Goal: Task Accomplishment & Management: Complete application form

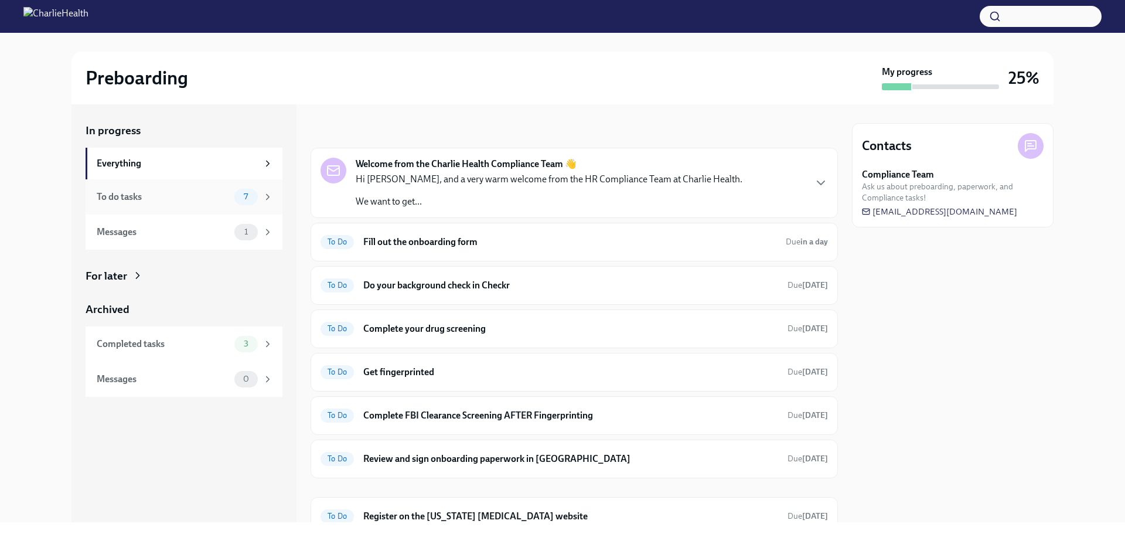
click at [253, 197] on span "7" at bounding box center [246, 196] width 18 height 9
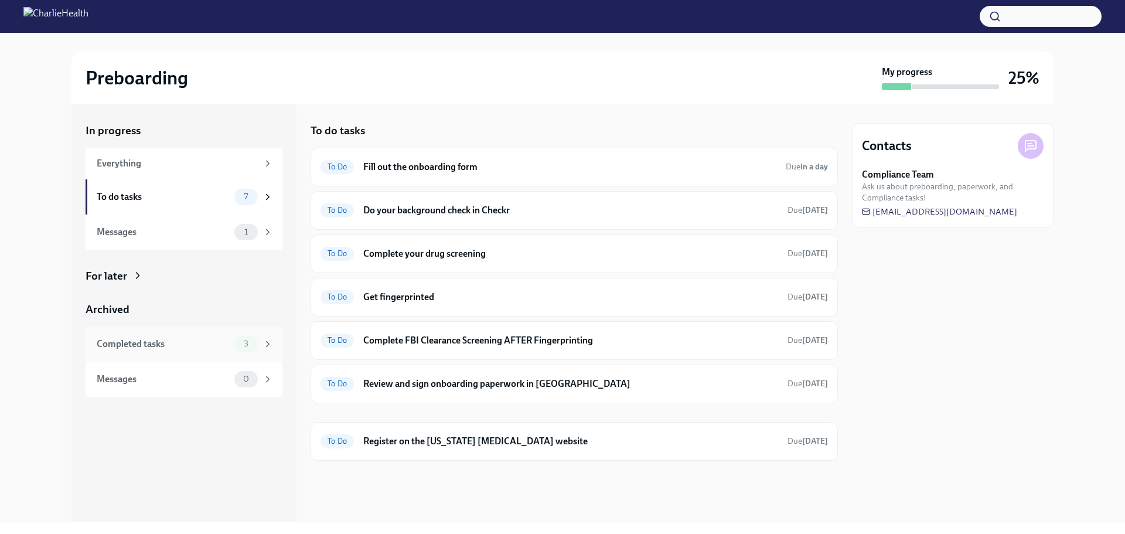
click at [158, 342] on div "Completed tasks" at bounding box center [163, 343] width 133 height 13
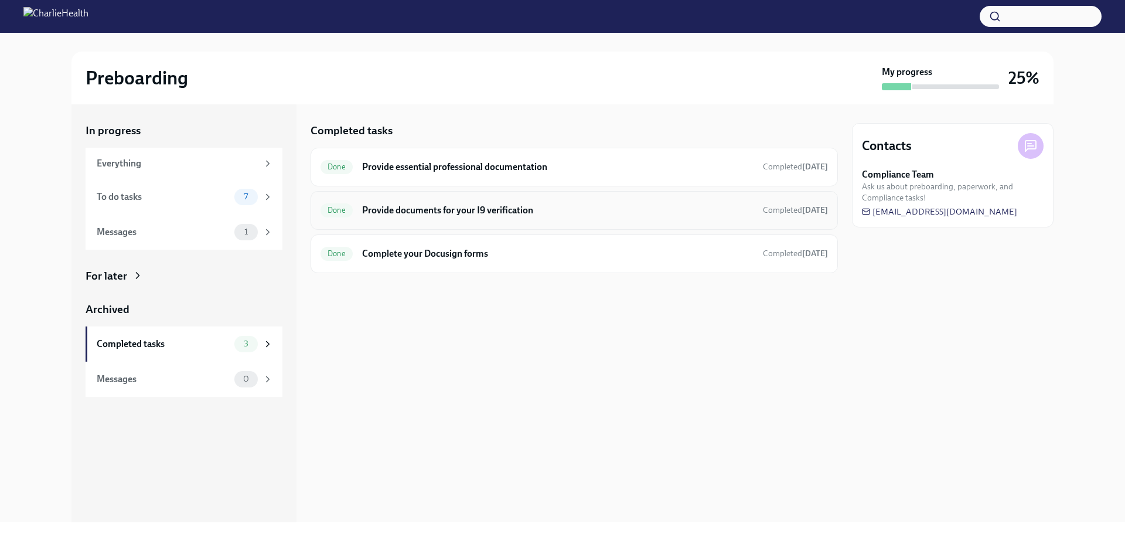
click at [530, 209] on h6 "Provide documents for your I9 verification" at bounding box center [557, 210] width 391 height 13
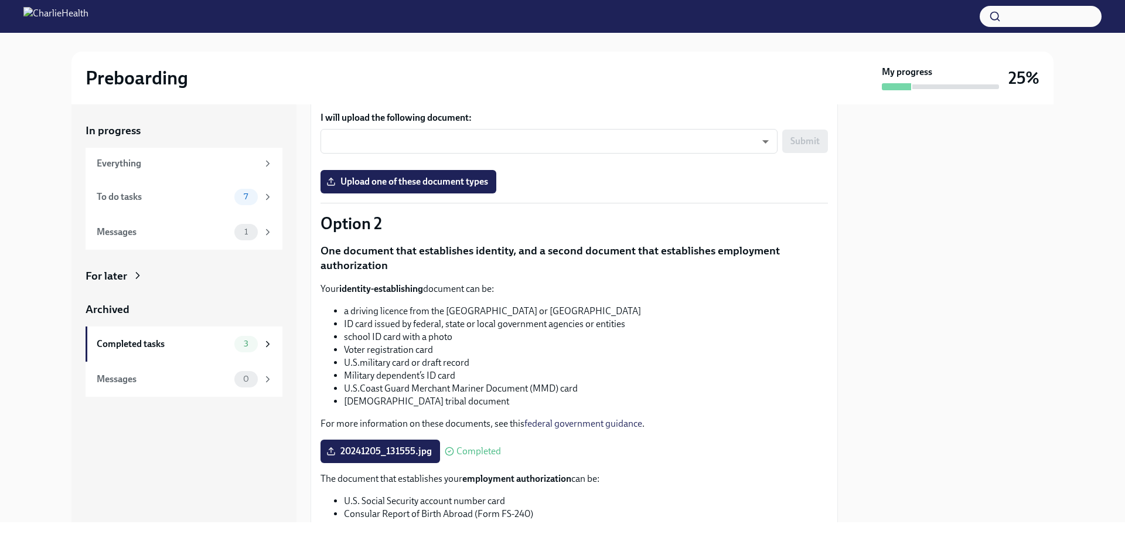
scroll to position [362, 0]
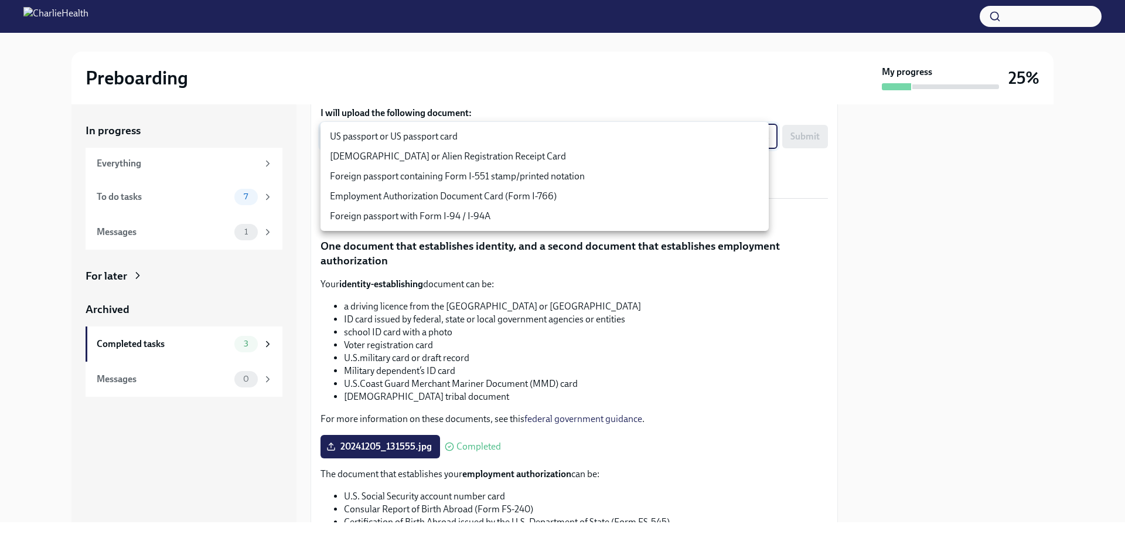
click at [758, 136] on body "Preboarding My progress 25% In progress Everything To do tasks 7 Messages 1 For…" at bounding box center [562, 267] width 1125 height 534
click at [719, 263] on div at bounding box center [562, 267] width 1125 height 534
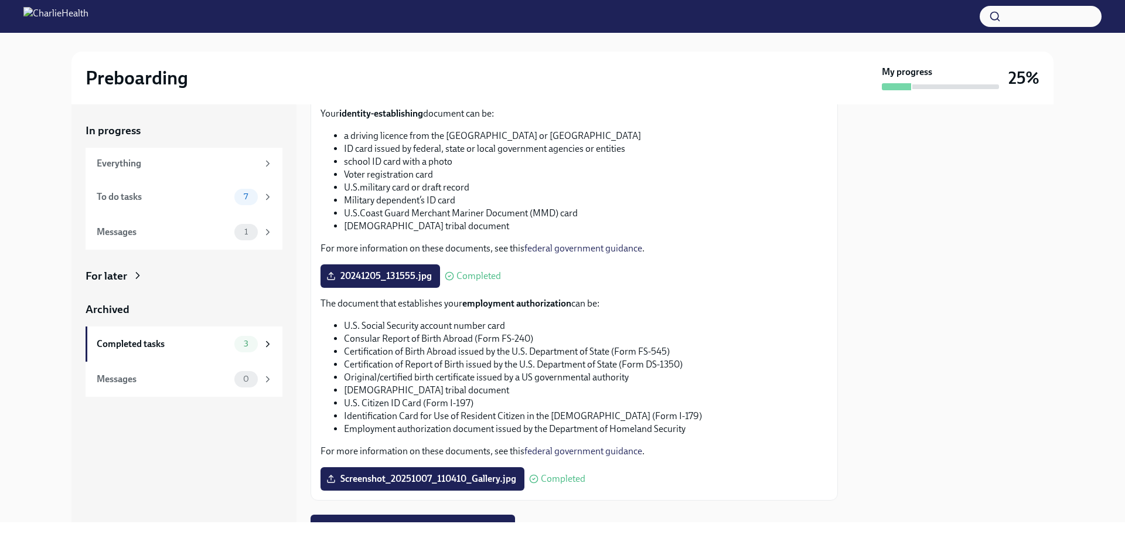
scroll to position [586, 0]
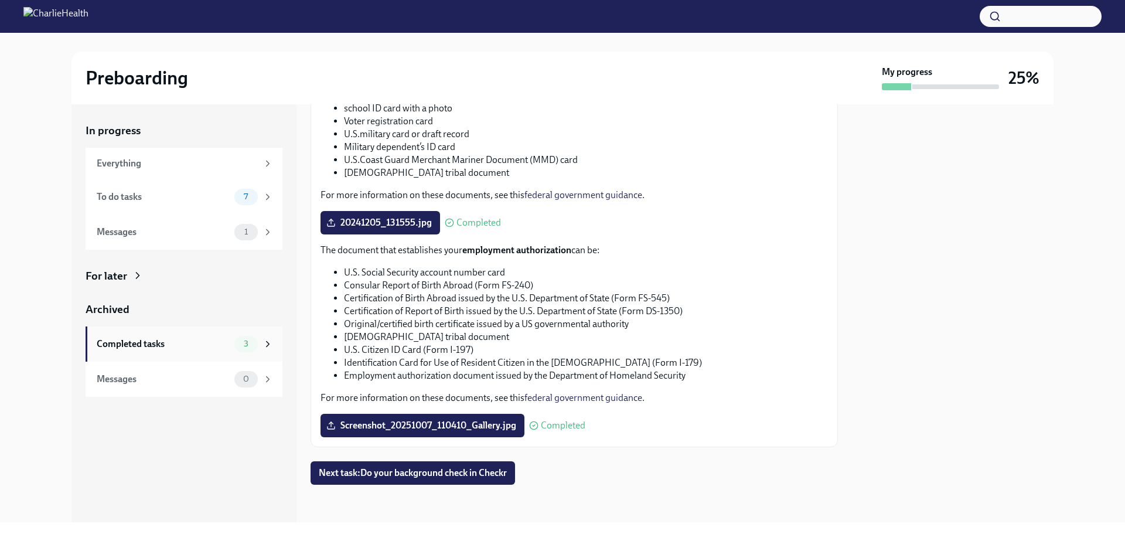
click at [200, 357] on div "Completed tasks 3" at bounding box center [184, 343] width 197 height 35
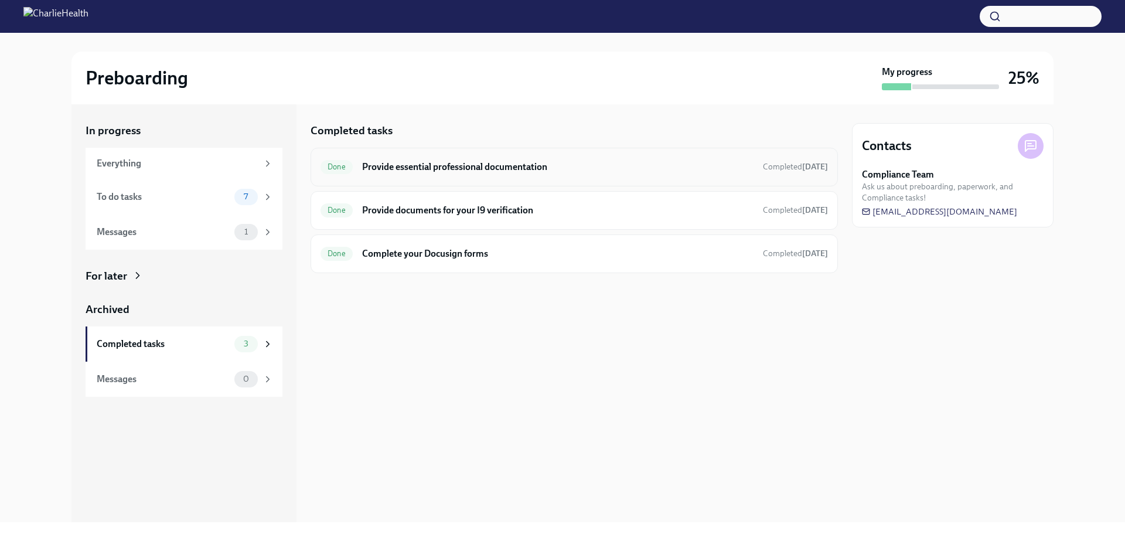
click at [551, 169] on h6 "Provide essential professional documentation" at bounding box center [557, 167] width 391 height 13
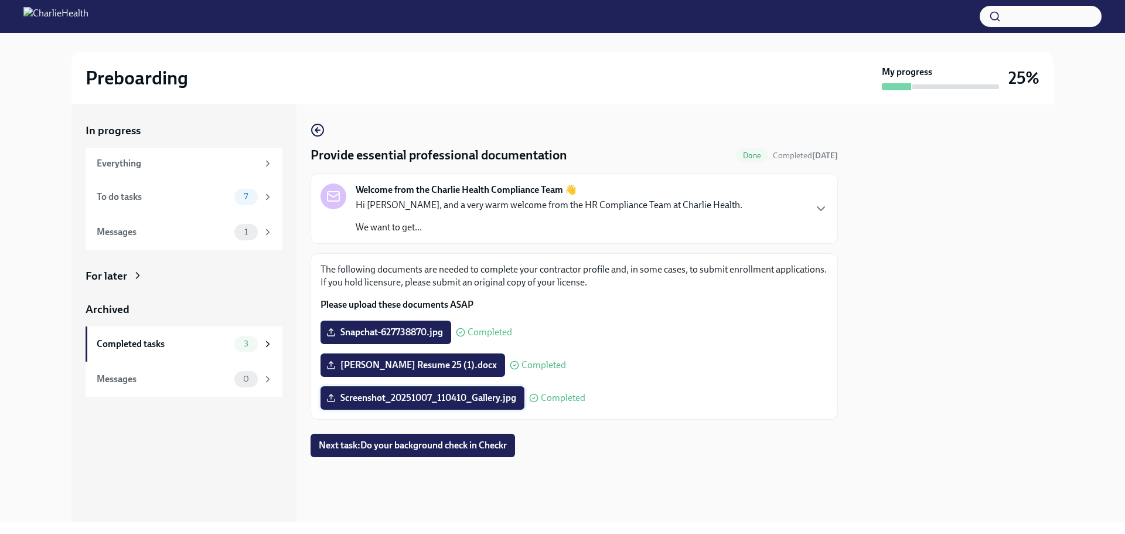
click at [487, 395] on span "Screenshot_20251007_110410_Gallery.jpg" at bounding box center [422, 398] width 187 height 12
click at [0, 0] on input "Screenshot_20251007_110410_Gallery.jpg" at bounding box center [0, 0] width 0 height 0
click at [215, 346] on div "Completed tasks" at bounding box center [163, 343] width 133 height 13
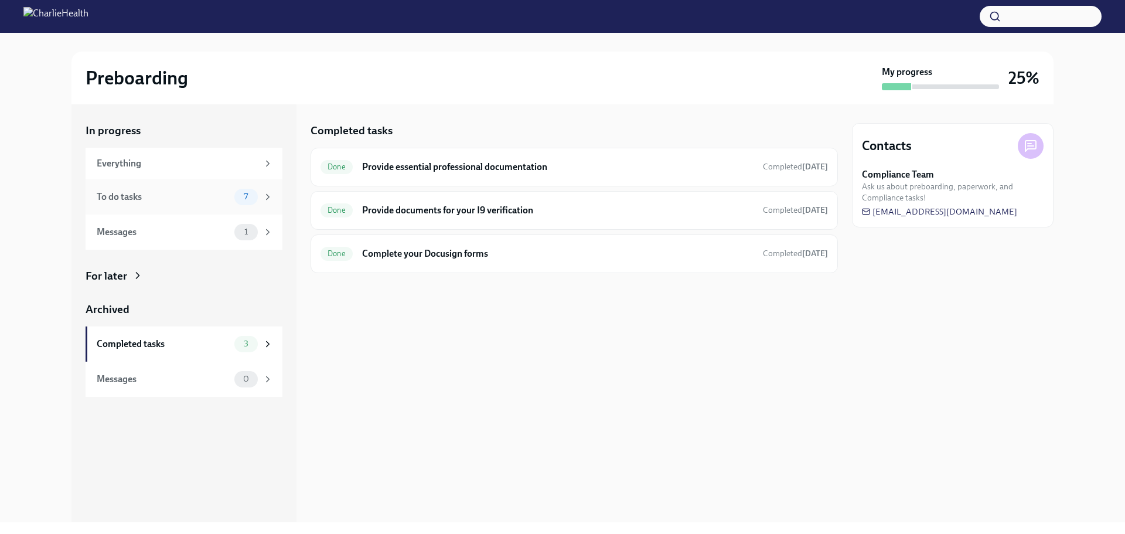
click at [220, 200] on div "To do tasks" at bounding box center [163, 196] width 133 height 13
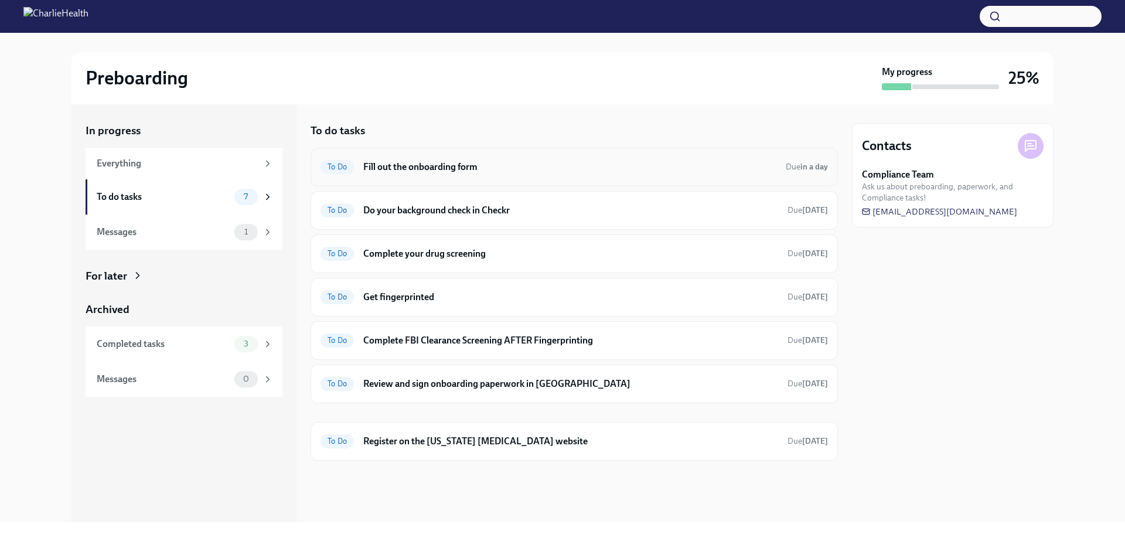
click at [496, 167] on h6 "Fill out the onboarding form" at bounding box center [569, 167] width 413 height 13
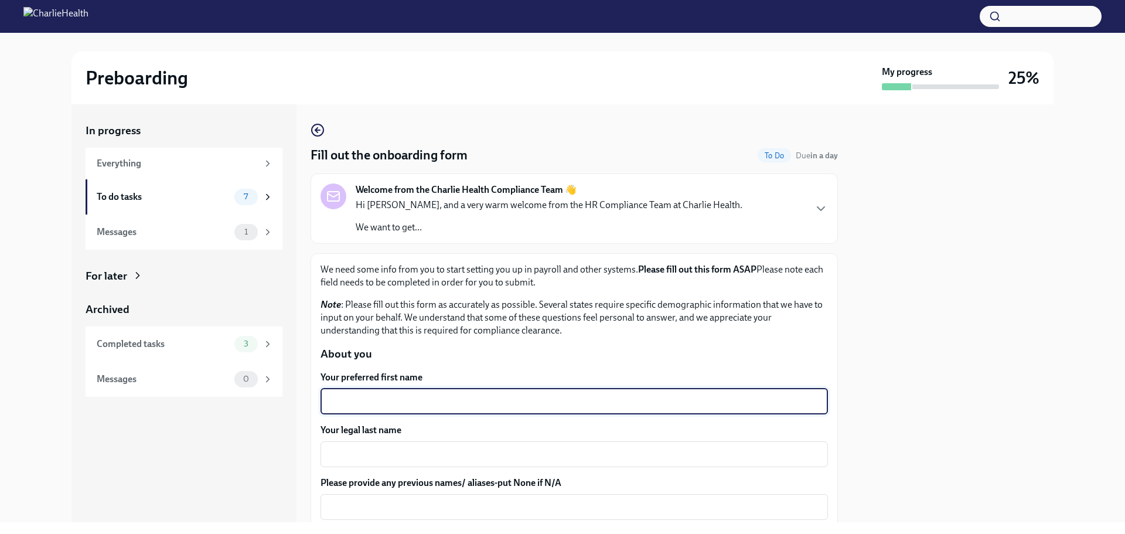
click at [522, 401] on textarea "Your preferred first name" at bounding box center [574, 401] width 493 height 14
type textarea "[PERSON_NAME]"
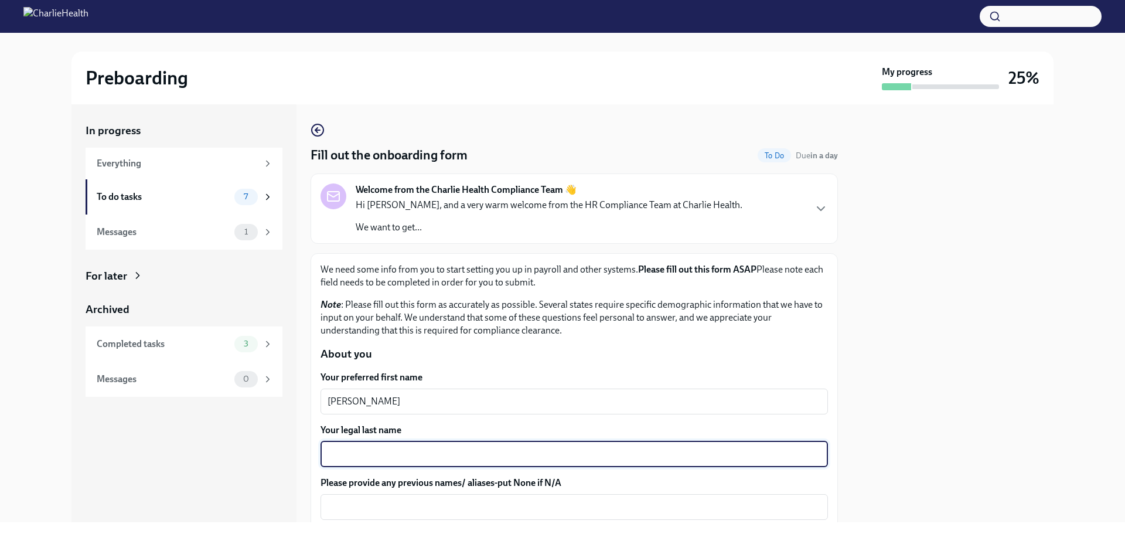
click at [489, 448] on textarea "Your legal last name" at bounding box center [574, 454] width 493 height 14
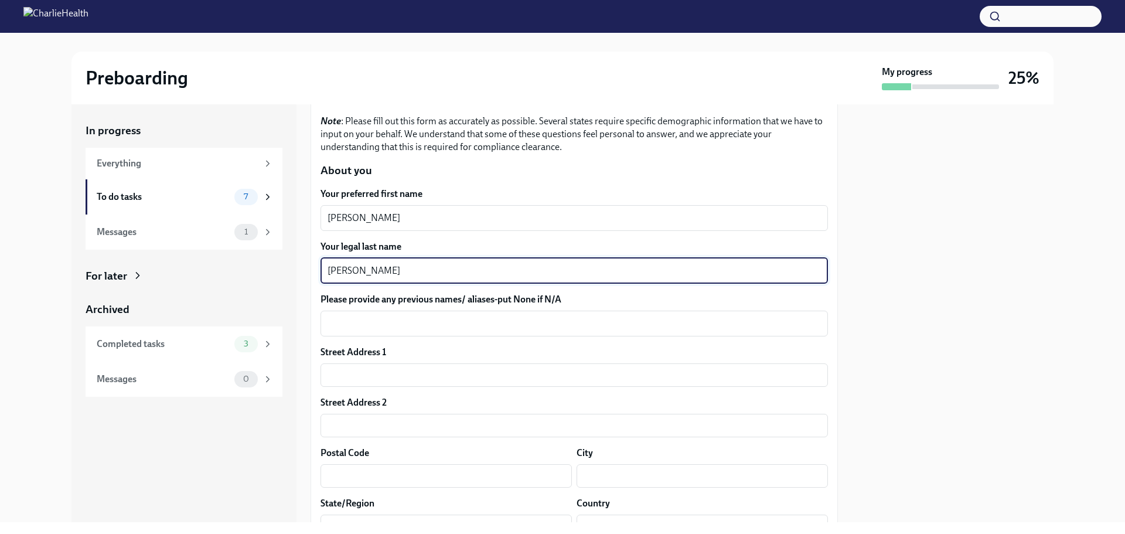
scroll to position [190, 0]
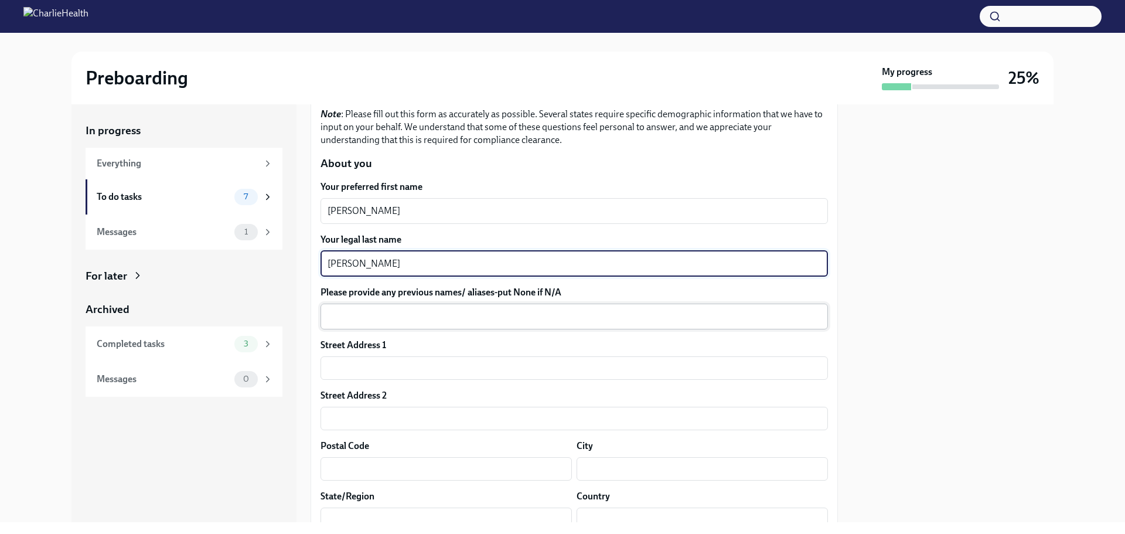
type textarea "[PERSON_NAME]"
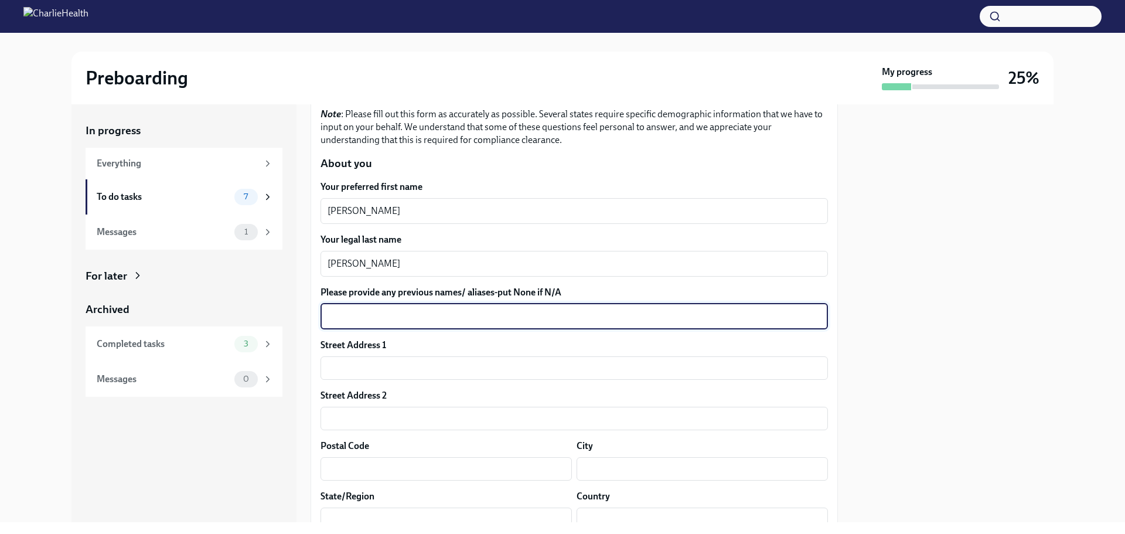
click at [482, 313] on textarea "Please provide any previous names/ aliases-put None if N/A" at bounding box center [574, 316] width 493 height 14
type textarea "[PERSON_NAME]"
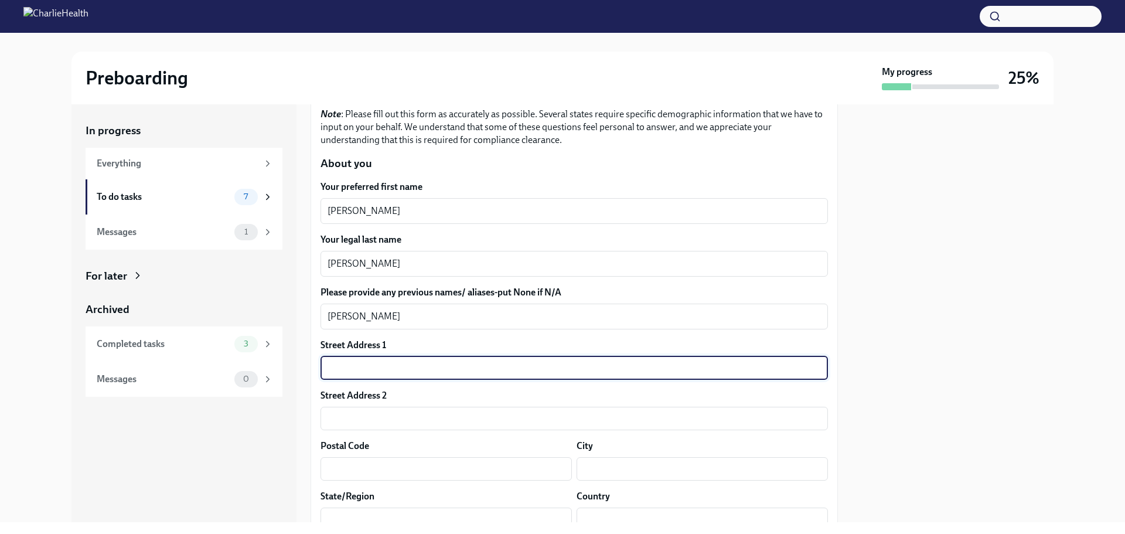
click at [469, 369] on input "text" at bounding box center [574, 367] width 507 height 23
type input "[STREET_ADDRESS]"
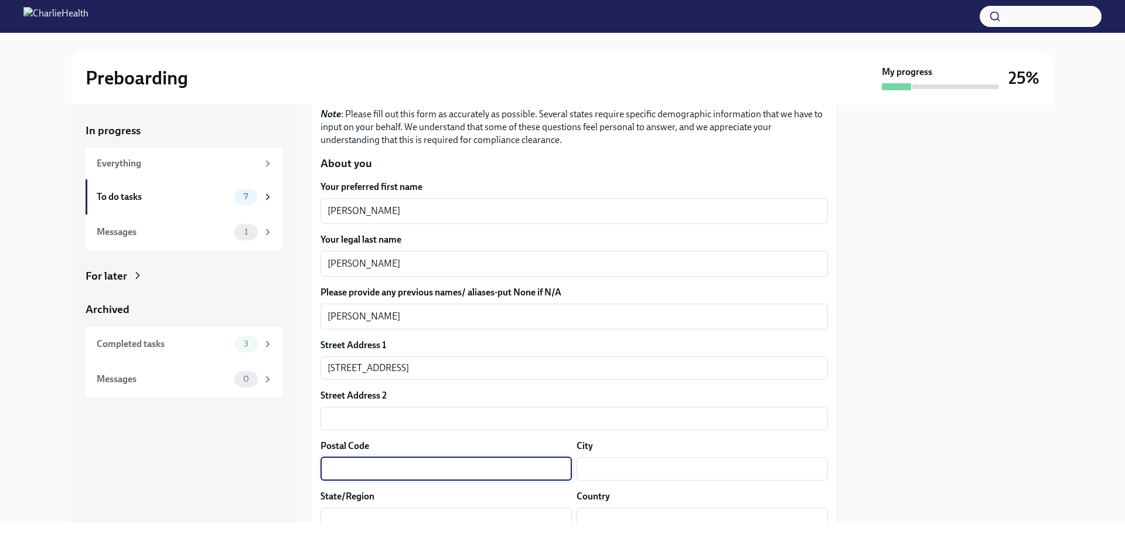
click at [507, 468] on input "text" at bounding box center [446, 468] width 251 height 23
type input "46235"
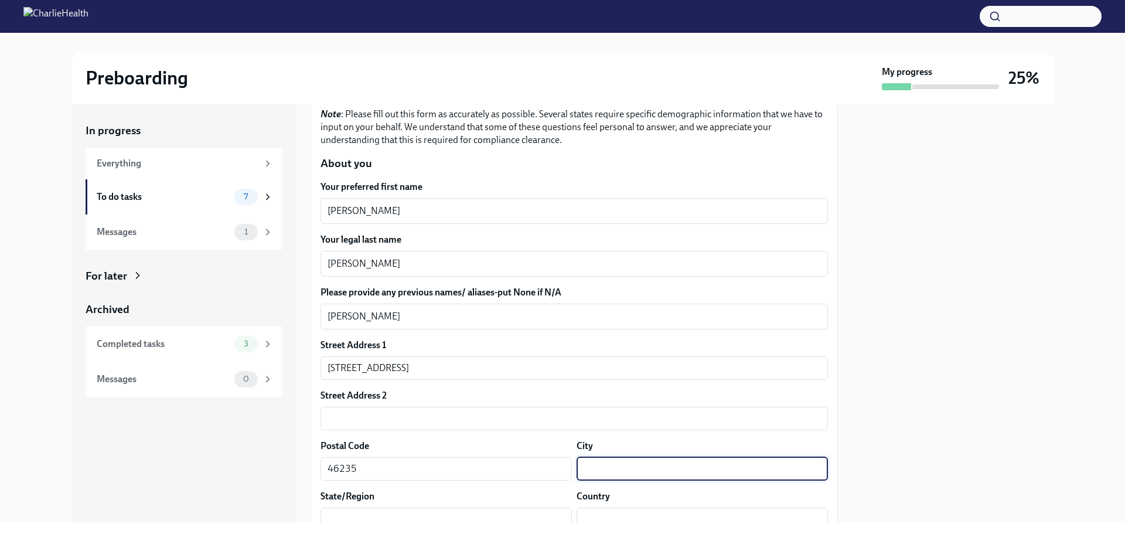
click at [674, 478] on input "text" at bounding box center [702, 468] width 251 height 23
type input "[GEOGRAPHIC_DATA]"
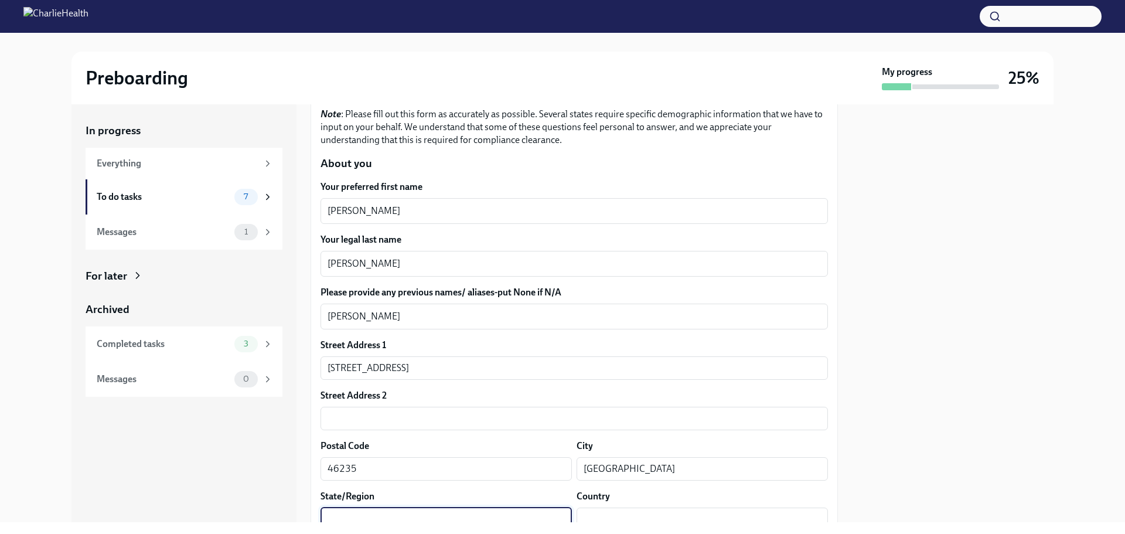
click at [473, 515] on input "text" at bounding box center [446, 518] width 251 height 23
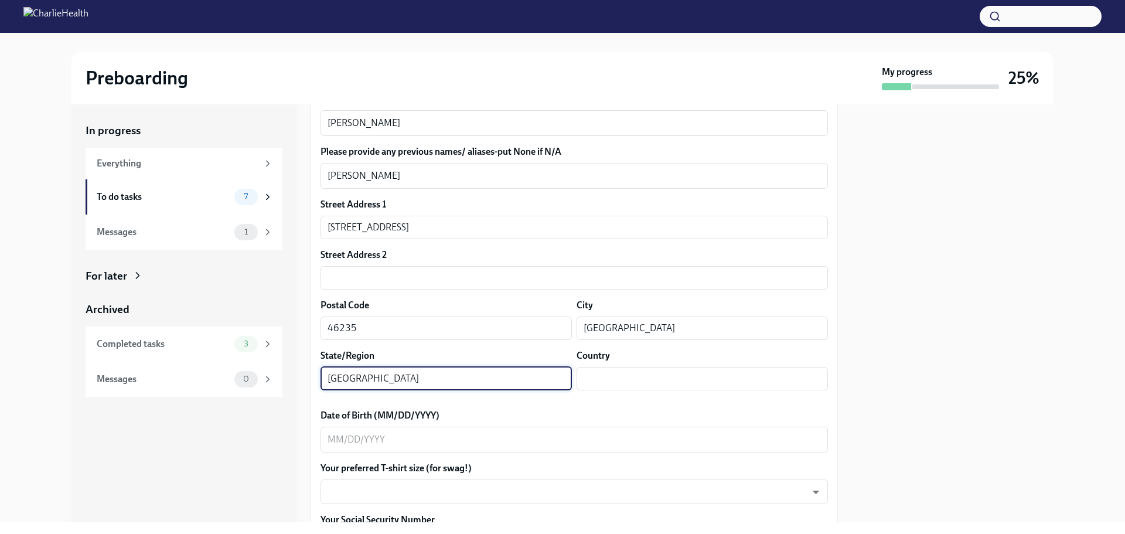
scroll to position [347, 0]
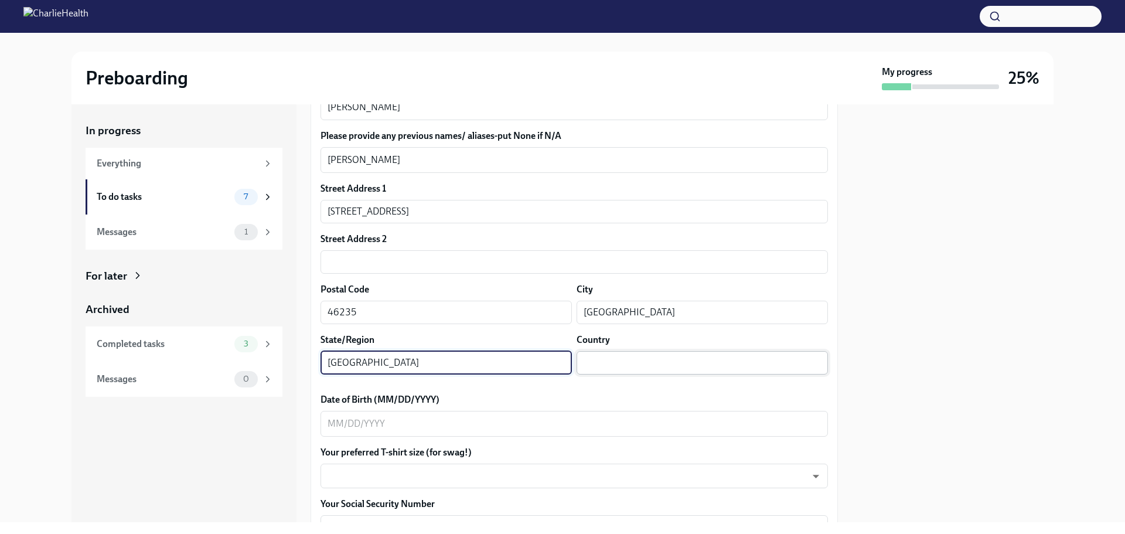
type input "[GEOGRAPHIC_DATA]"
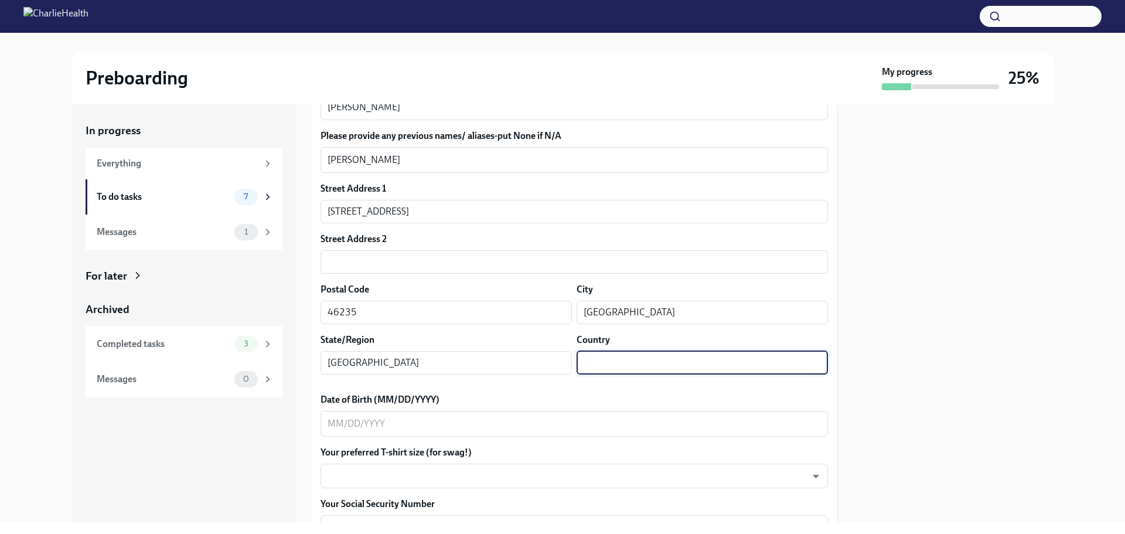
click at [647, 366] on input "text" at bounding box center [702, 362] width 251 height 23
type input "US"
click at [327, 417] on div "x ​" at bounding box center [574, 424] width 507 height 26
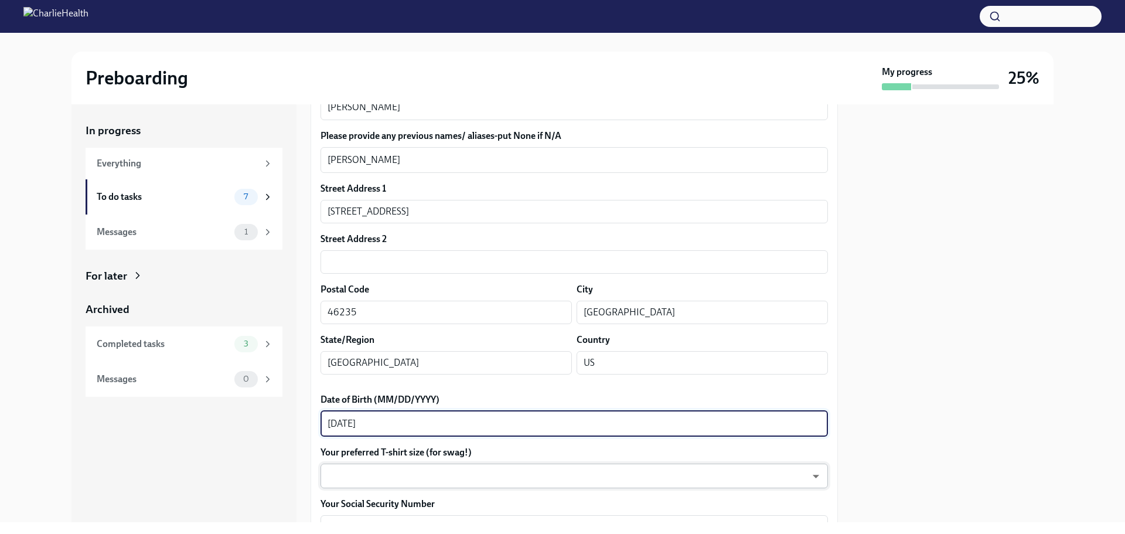
type textarea "[DATE]"
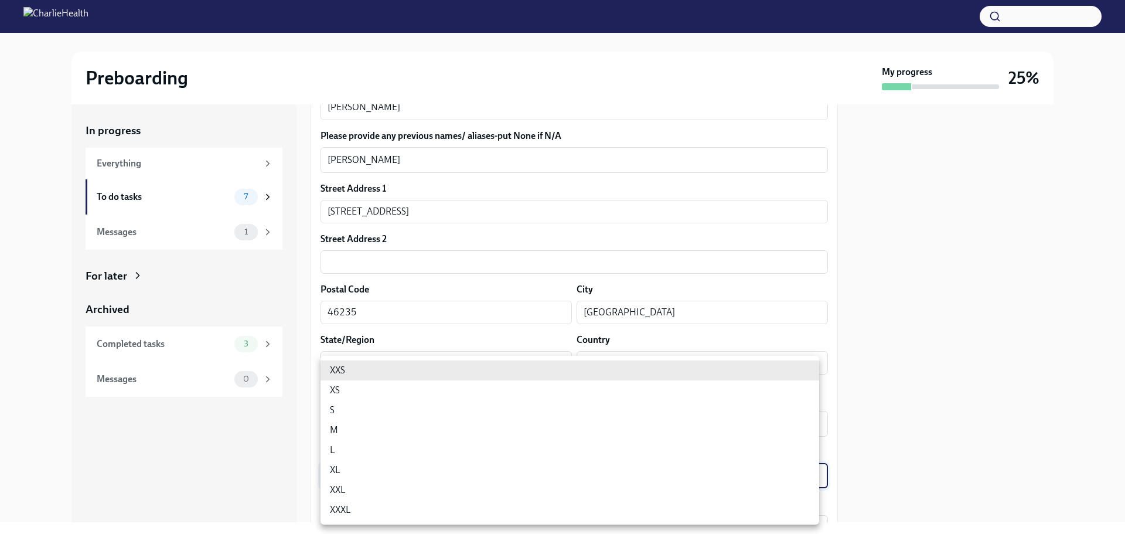
click at [364, 469] on body "Preboarding My progress 25% In progress Everything To do tasks 7 Messages 1 For…" at bounding box center [562, 267] width 1125 height 534
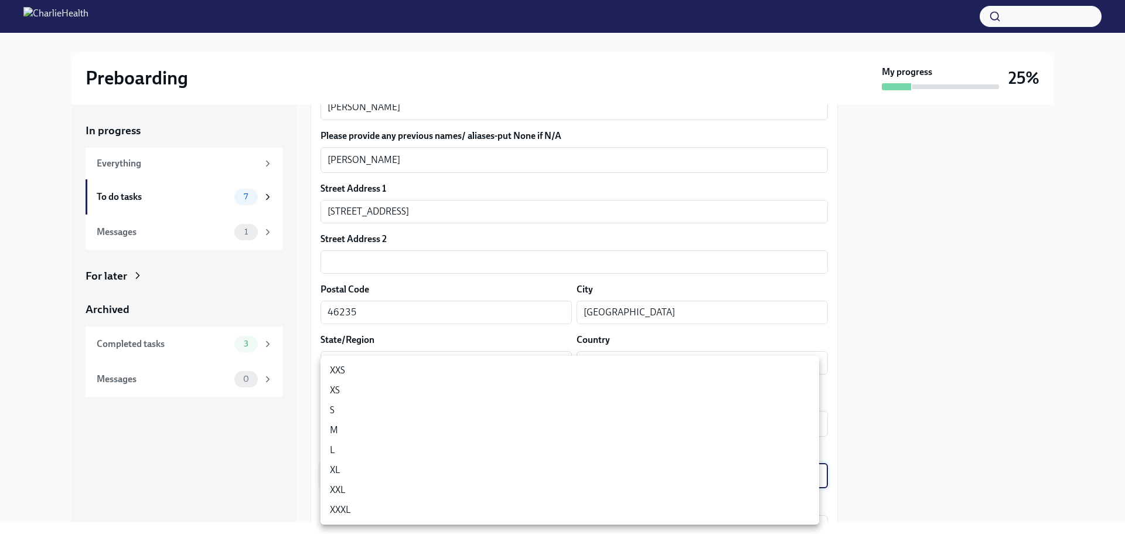
click at [357, 435] on li "M" at bounding box center [570, 430] width 499 height 20
type input "wd3N6mQyWZ"
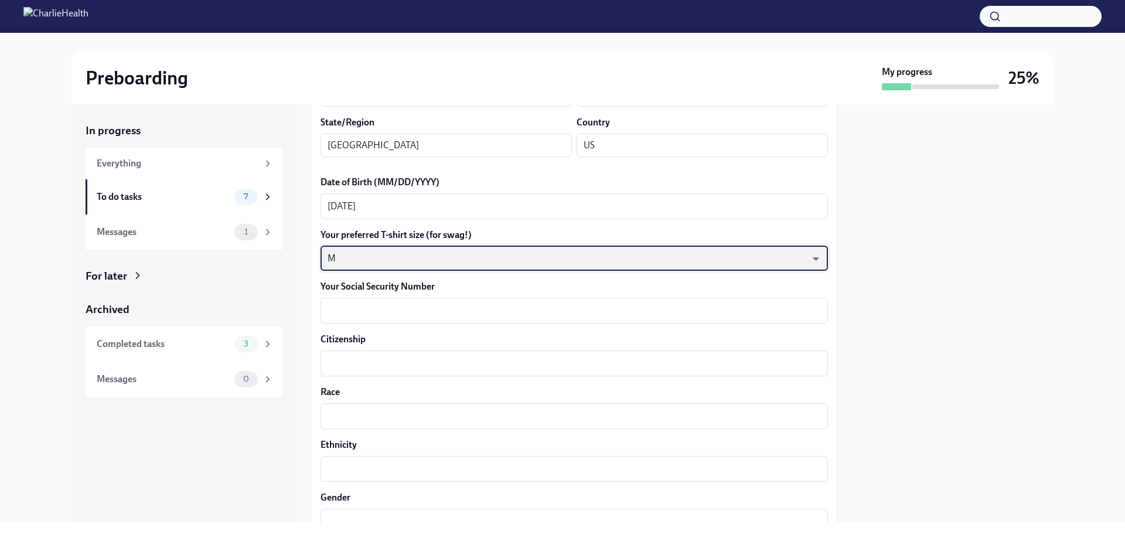
scroll to position [582, 0]
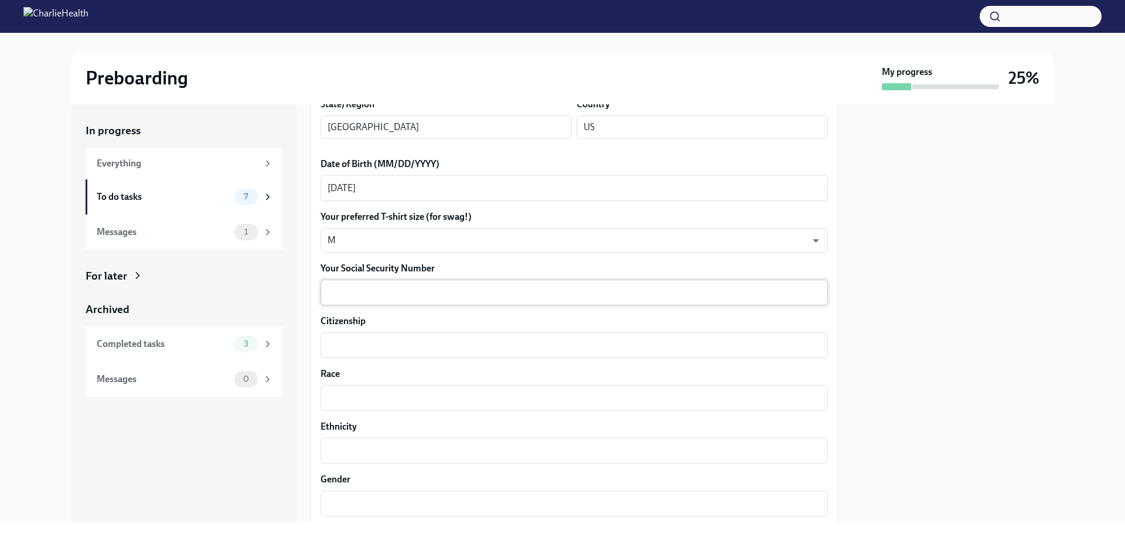
click at [624, 300] on div "x ​" at bounding box center [574, 292] width 507 height 26
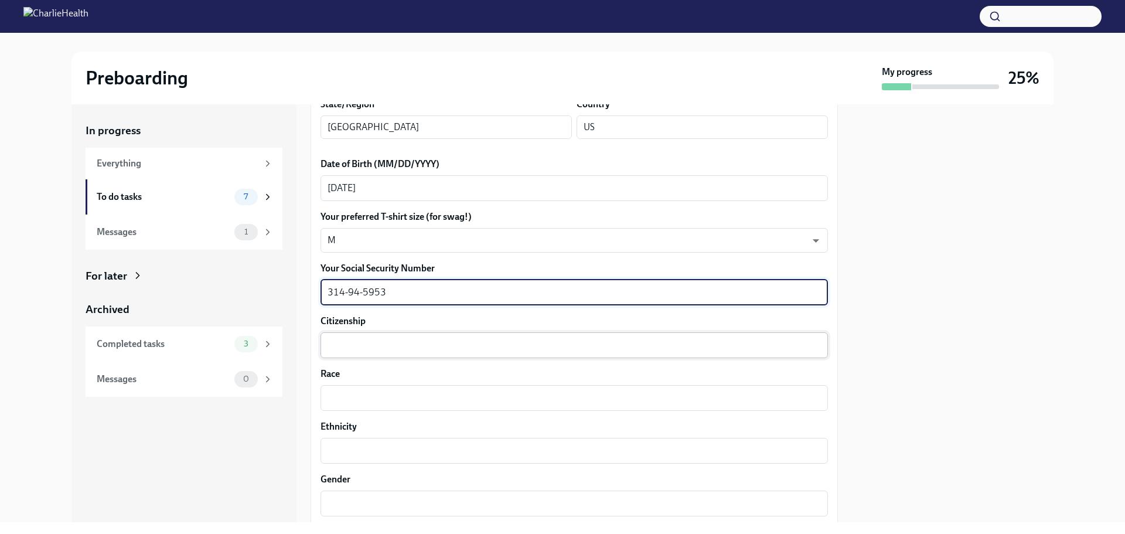
type textarea "314-94-5953"
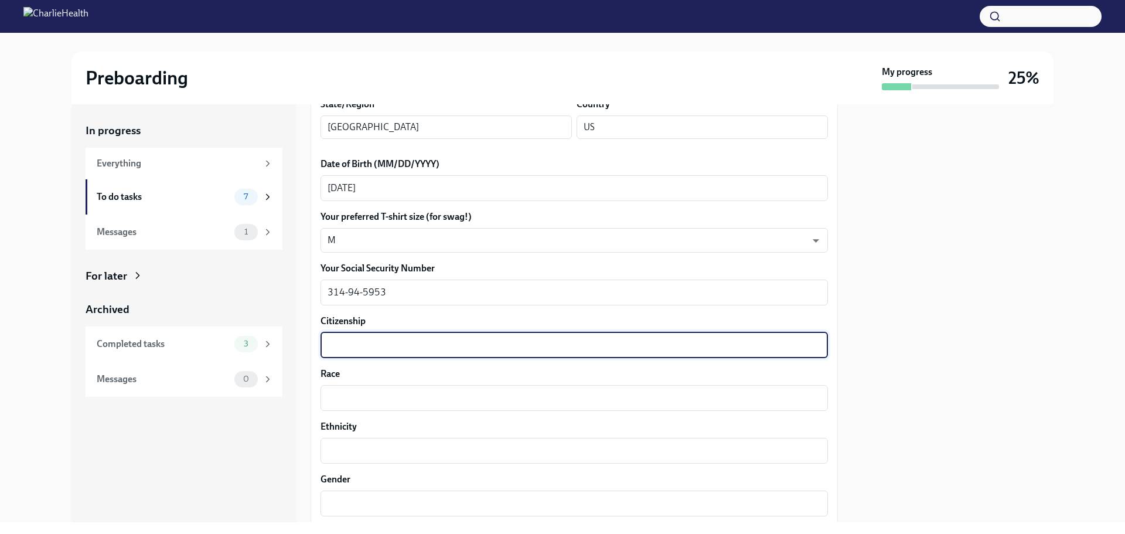
click at [578, 346] on textarea "Citizenship" at bounding box center [574, 345] width 493 height 14
type textarea "[DEMOGRAPHIC_DATA] Citizen"
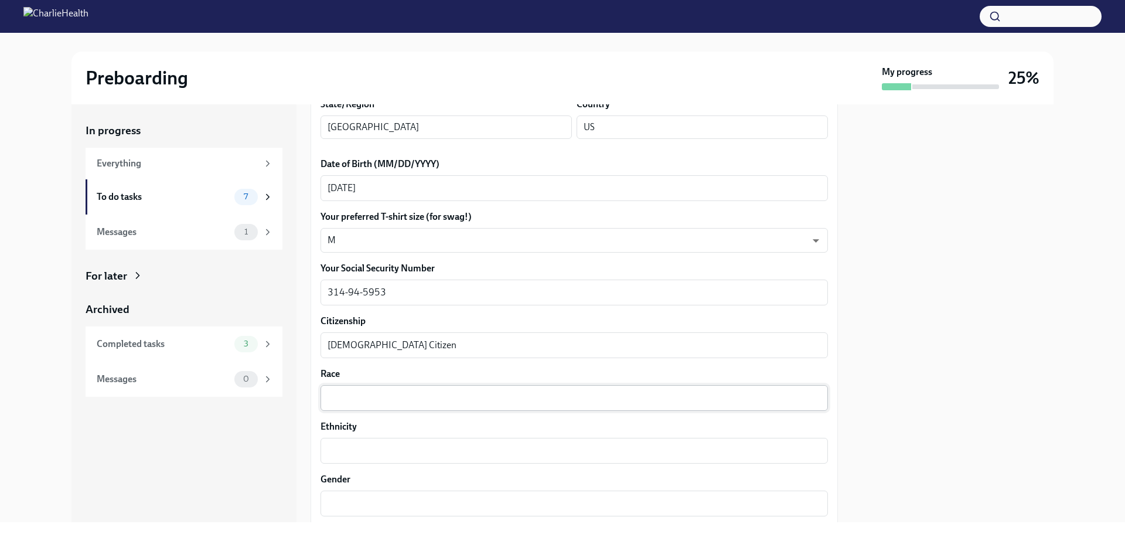
click at [534, 405] on div "x ​" at bounding box center [574, 398] width 507 height 26
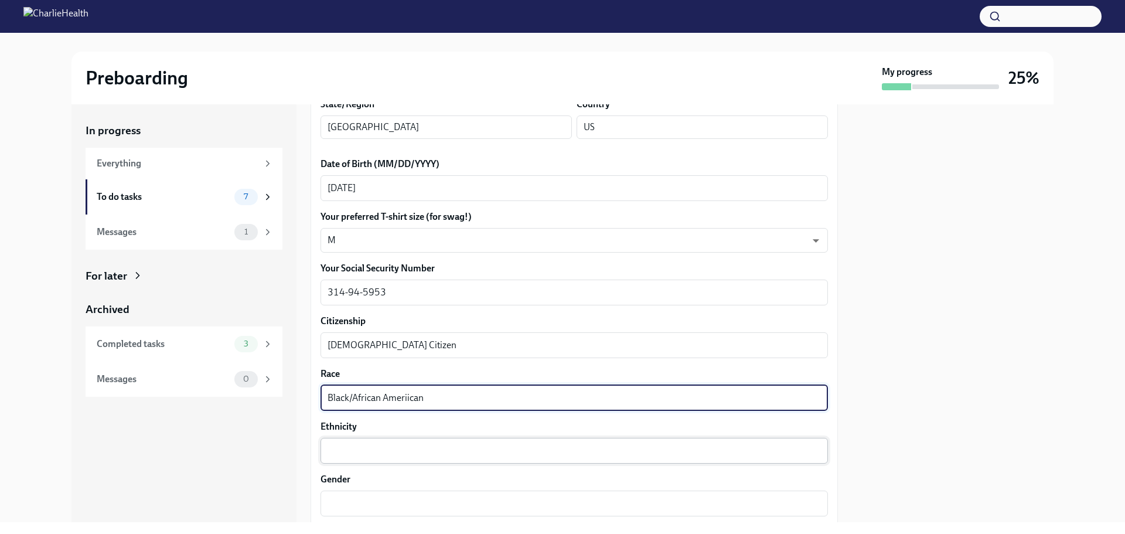
type textarea "Black/African Ameriican"
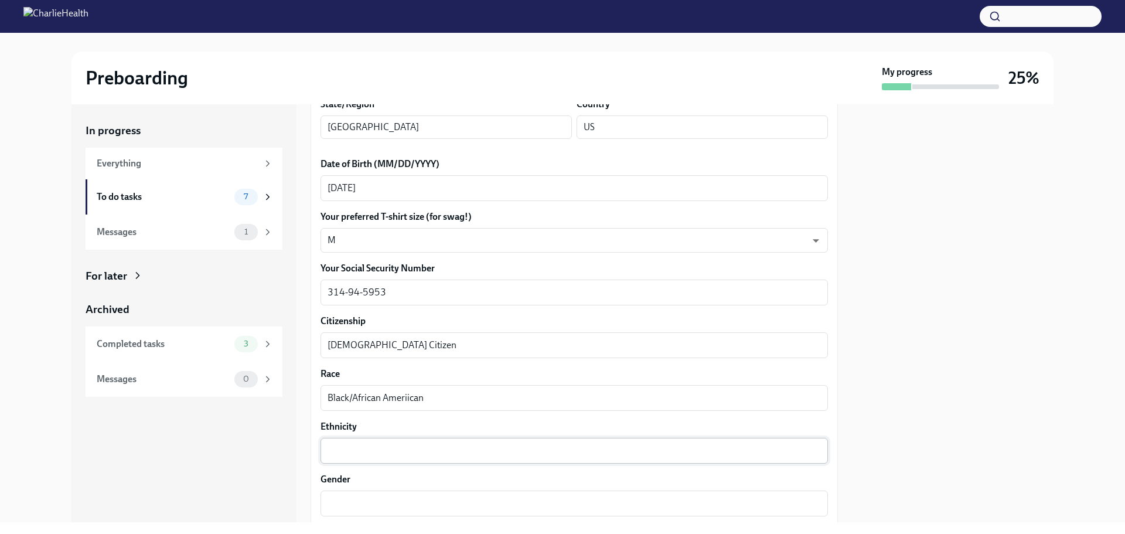
click at [495, 442] on div "x ​" at bounding box center [574, 451] width 507 height 26
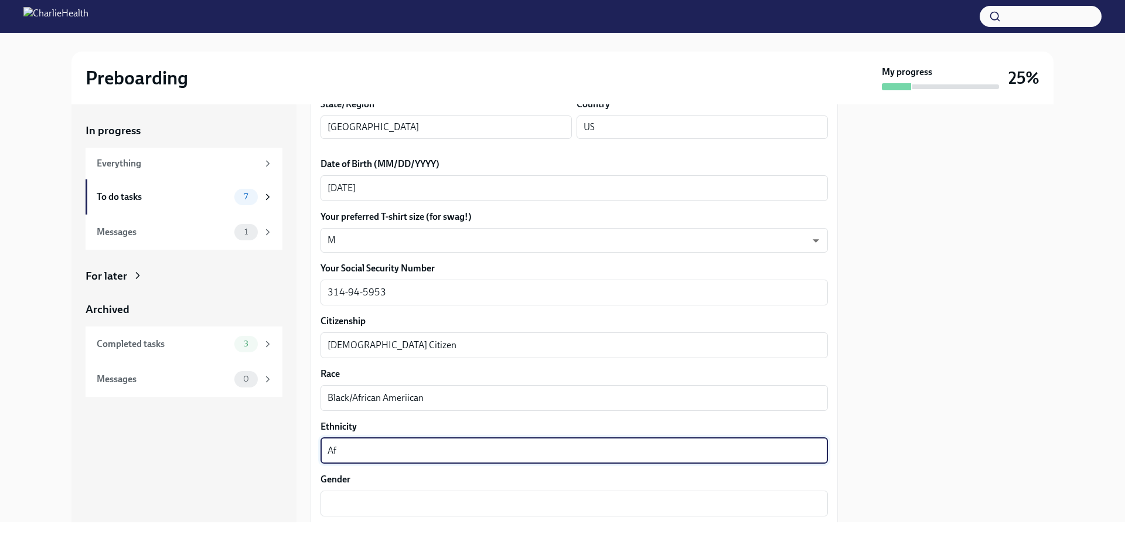
type textarea "A"
type textarea "Non [DEMOGRAPHIC_DATA]"
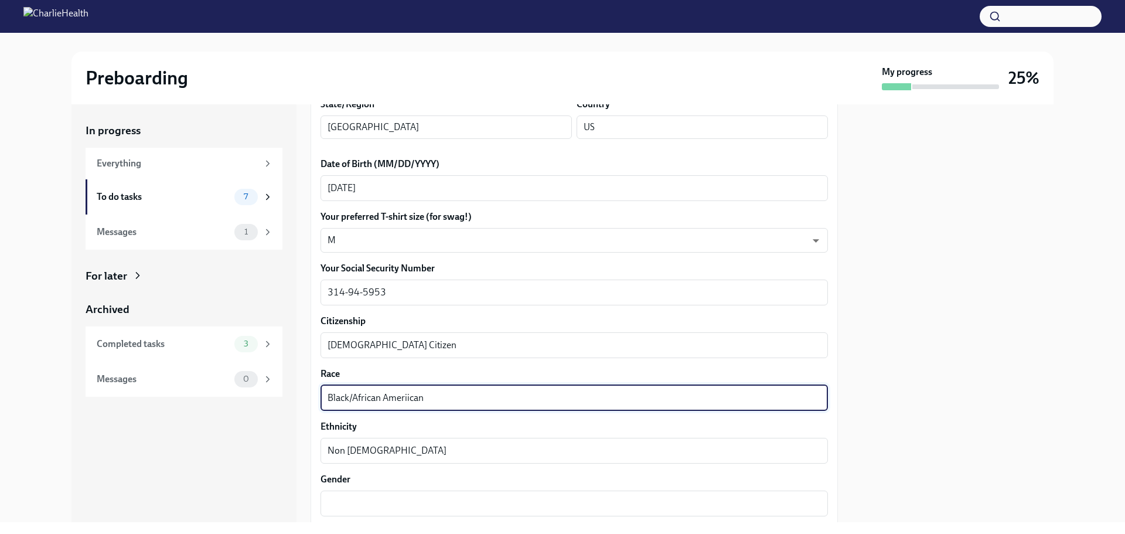
click at [430, 395] on textarea "Black/African Ameriican" at bounding box center [574, 398] width 493 height 14
type textarea "Black"
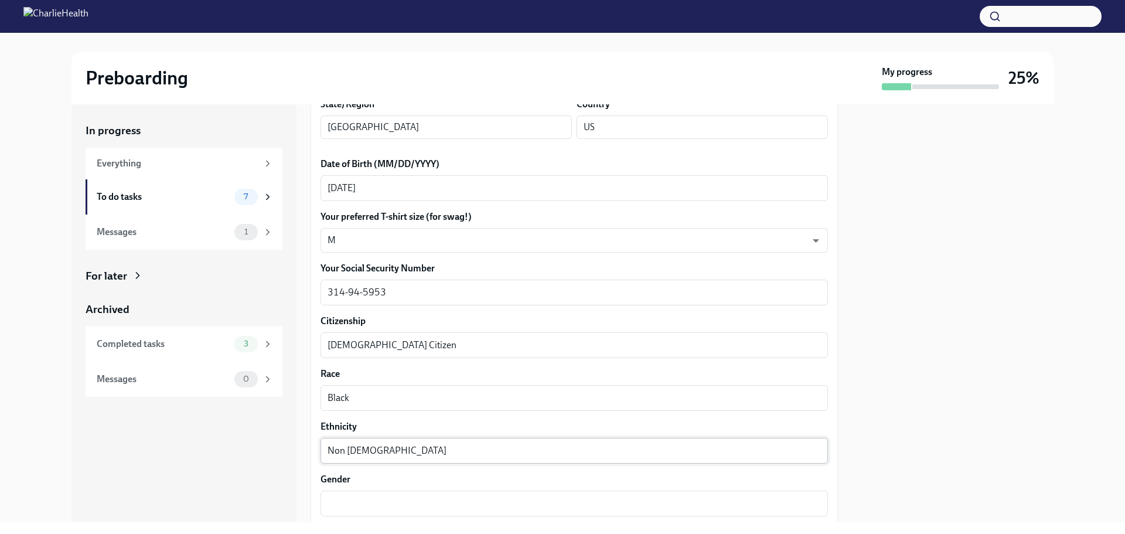
click at [405, 441] on div "Non [DEMOGRAPHIC_DATA] x ​" at bounding box center [574, 451] width 507 height 26
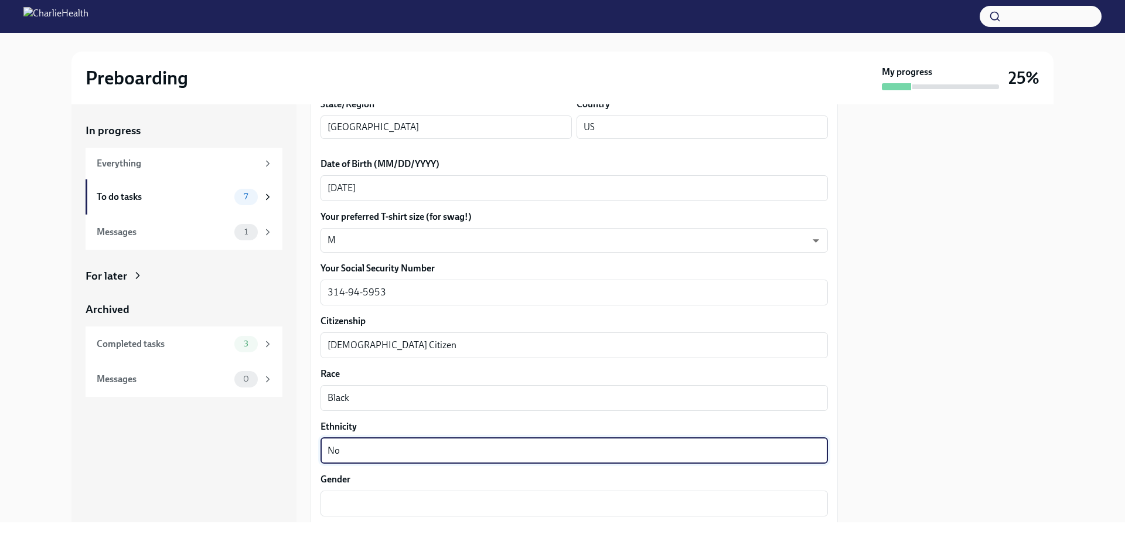
type textarea "N"
type textarea "[DEMOGRAPHIC_DATA]"
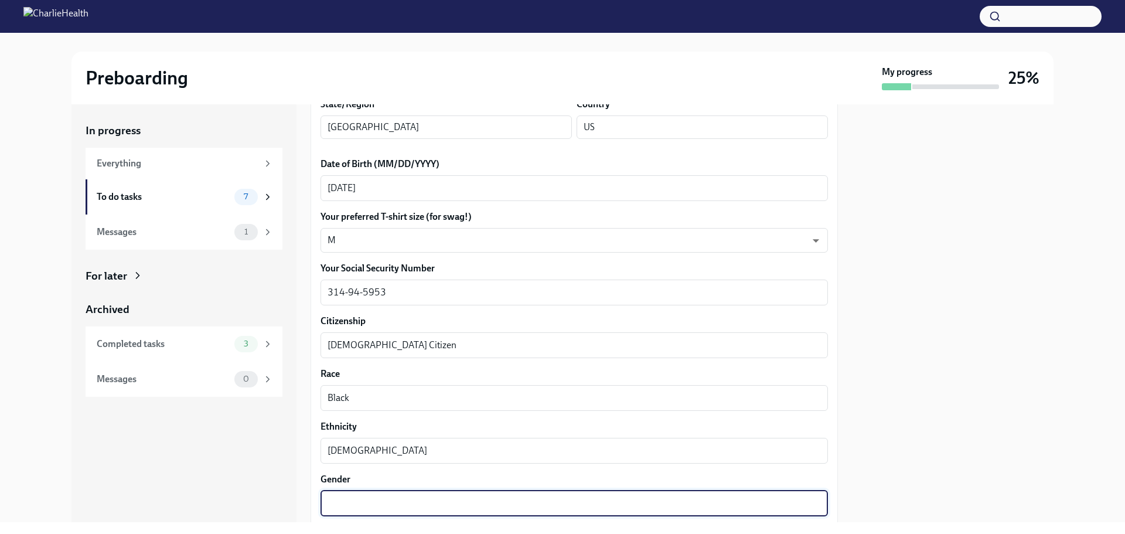
click at [390, 509] on textarea "Gender" at bounding box center [574, 503] width 493 height 14
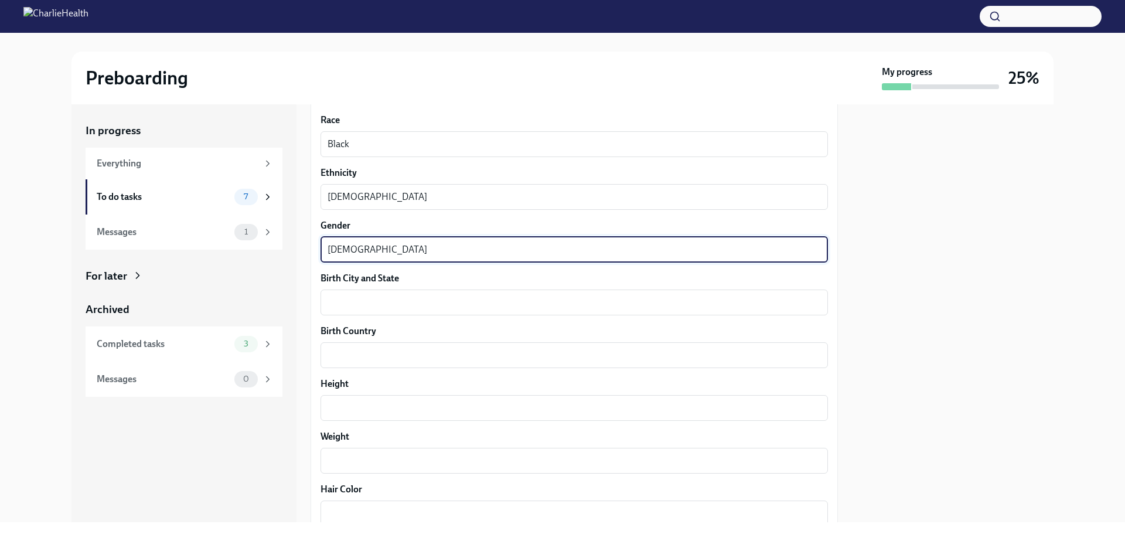
scroll to position [841, 0]
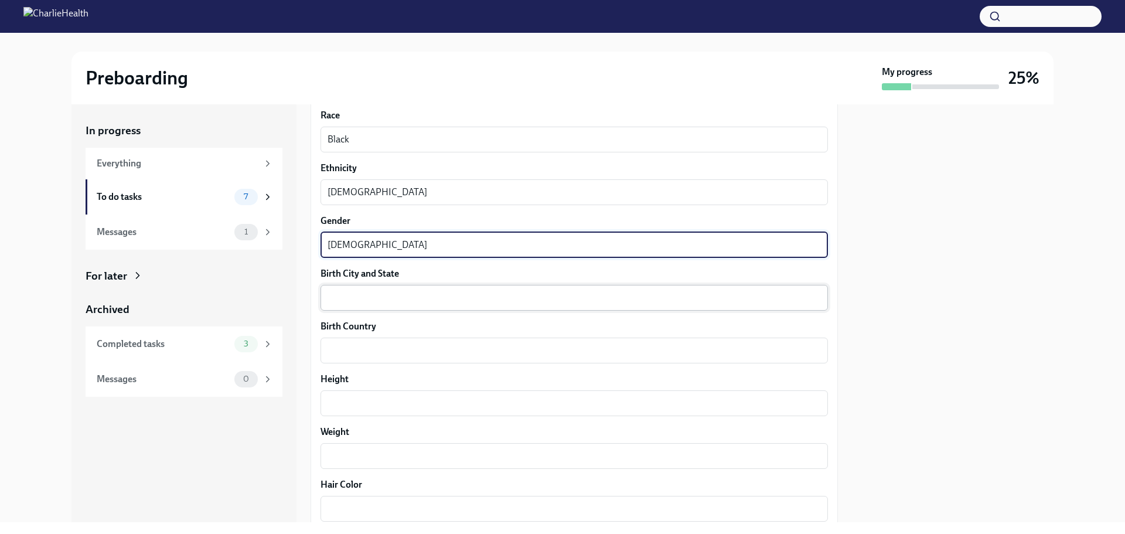
type textarea "[DEMOGRAPHIC_DATA]"
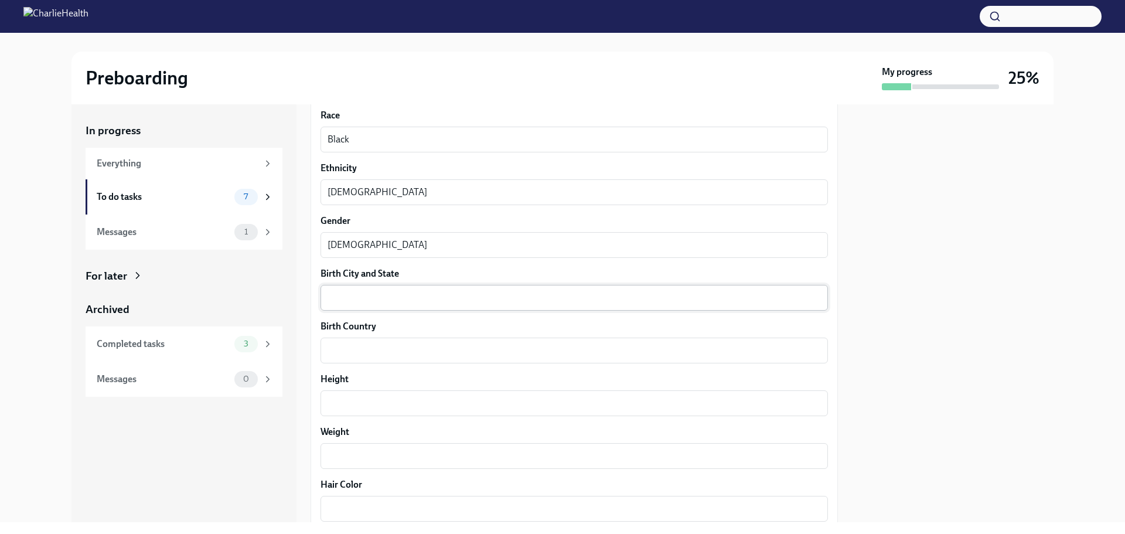
click at [599, 285] on div "x ​" at bounding box center [574, 298] width 507 height 26
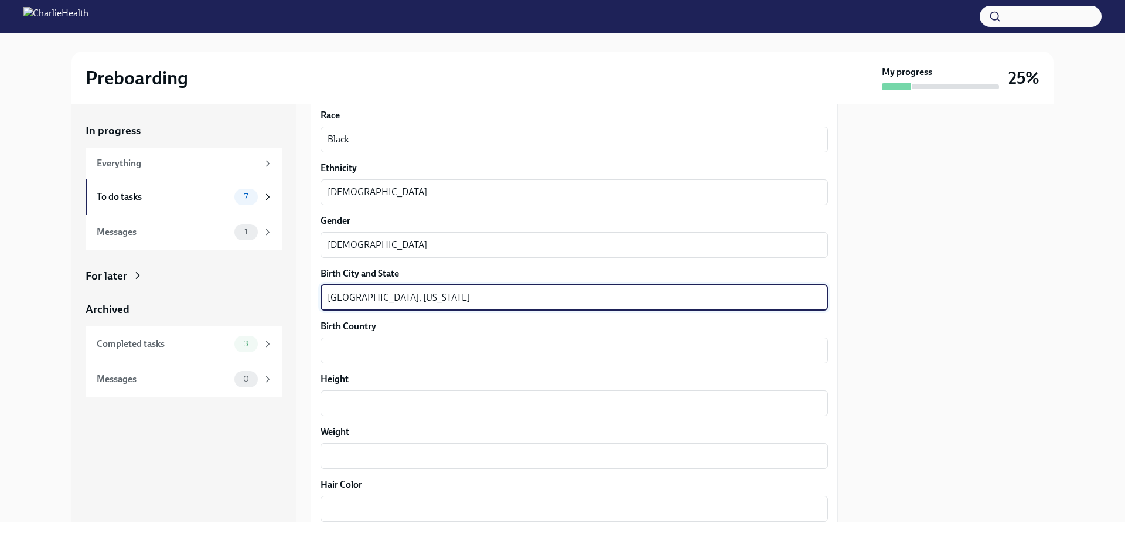
type textarea "[GEOGRAPHIC_DATA], [US_STATE]"
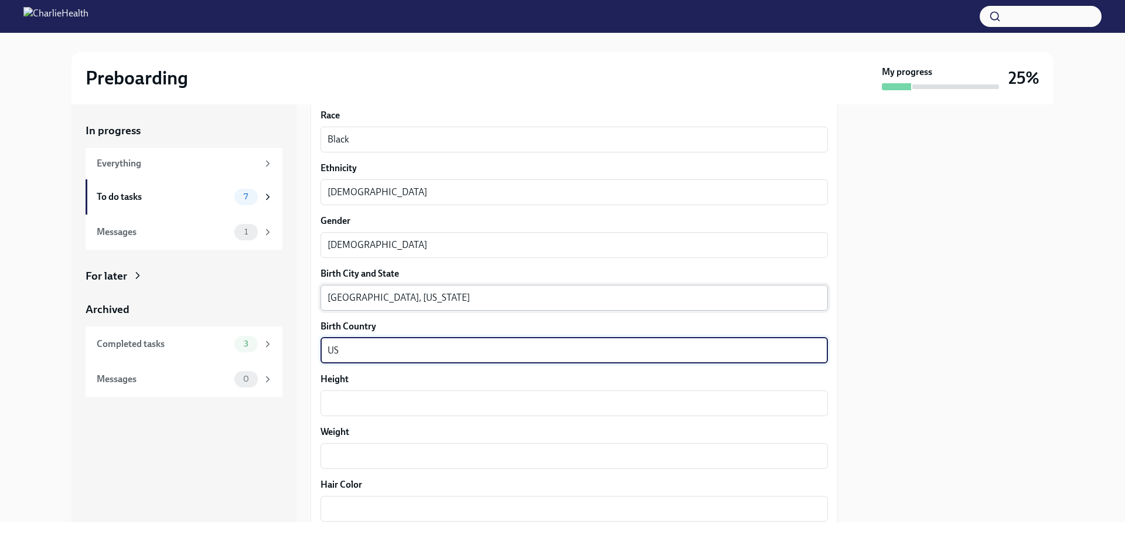
type textarea "US"
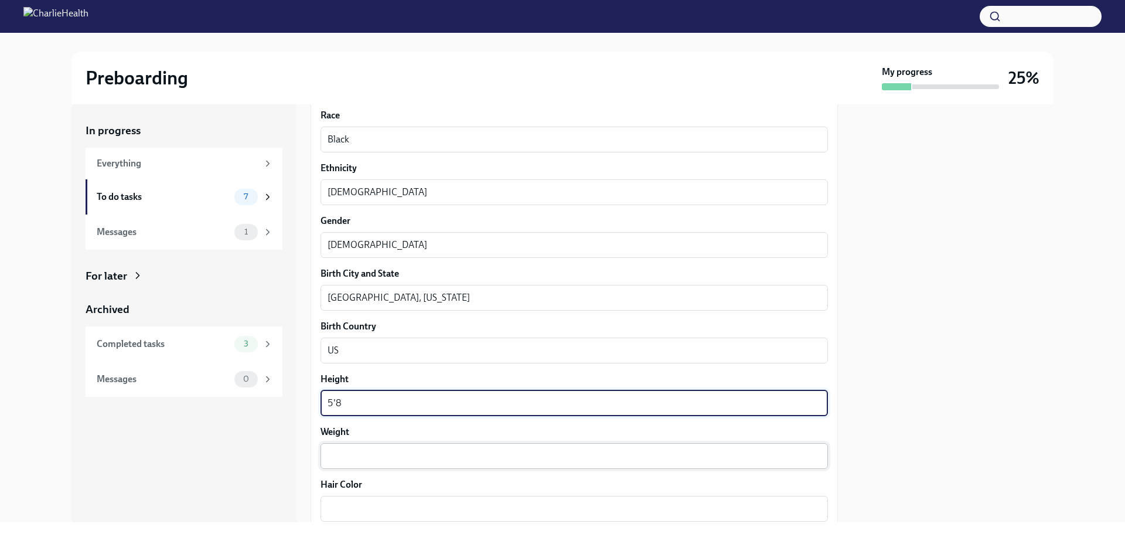
type textarea "5'8"
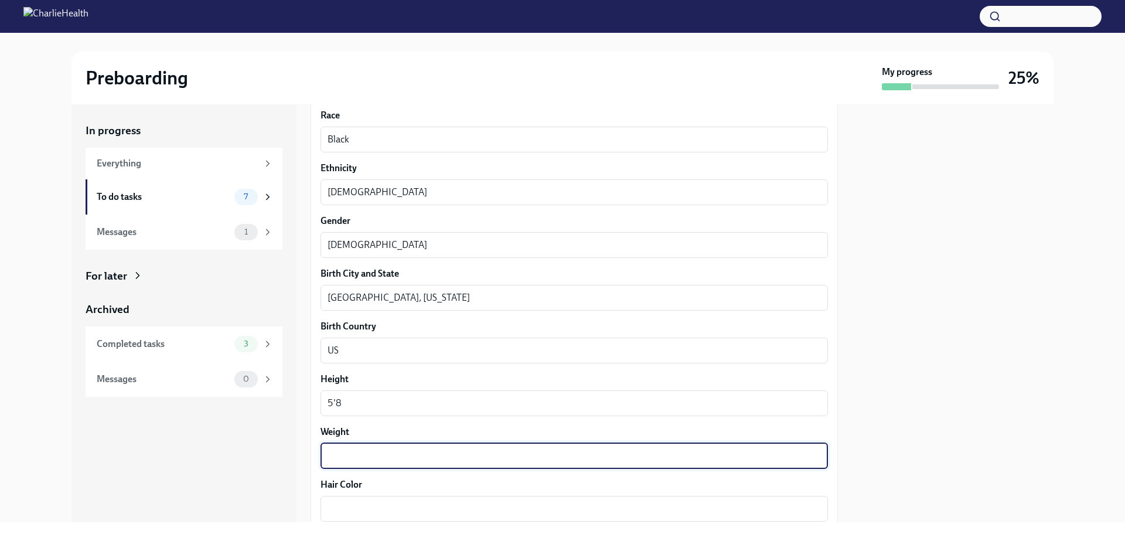
click at [557, 461] on textarea "Weight" at bounding box center [574, 456] width 493 height 14
type textarea "175"
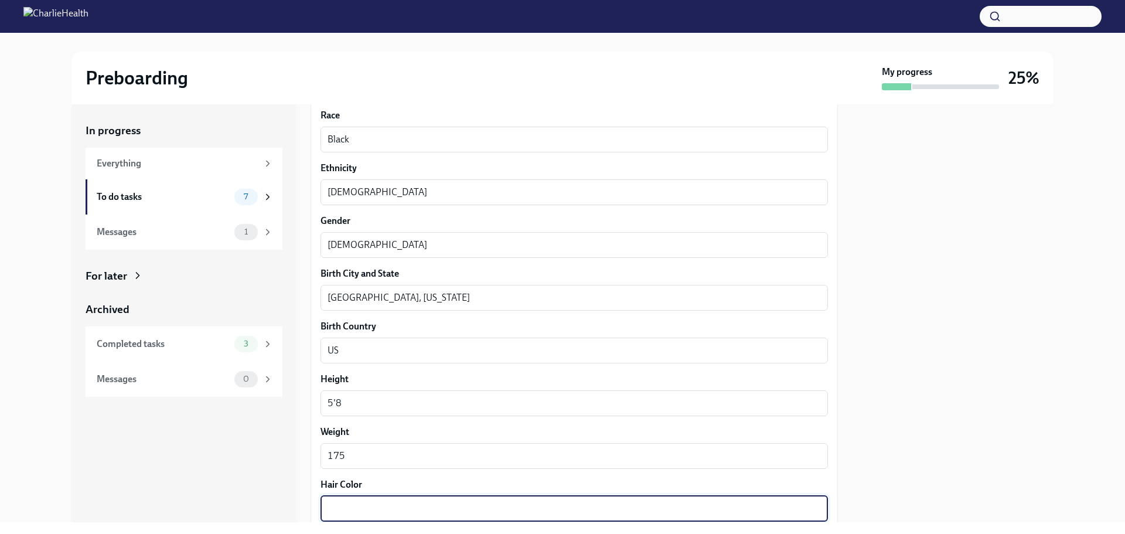
click at [540, 506] on textarea "Hair Color" at bounding box center [574, 509] width 493 height 14
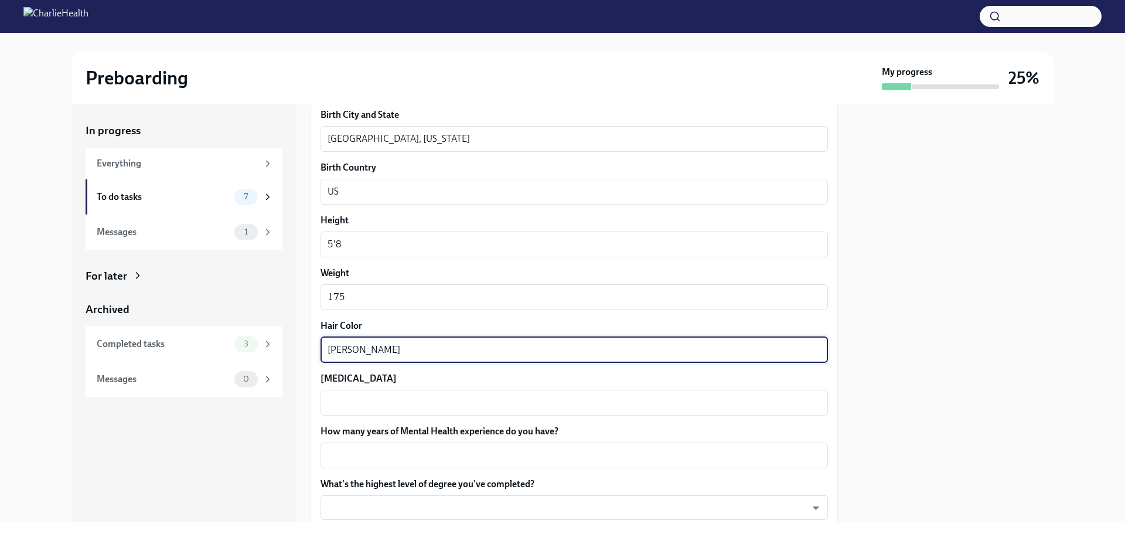
scroll to position [1115, 0]
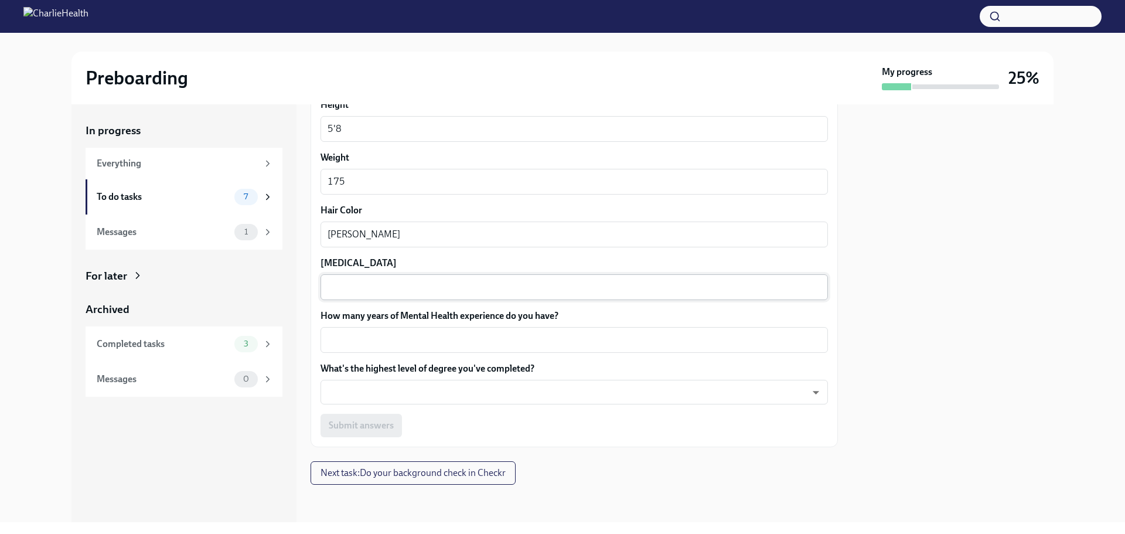
click at [661, 296] on div "x ​" at bounding box center [574, 287] width 507 height 26
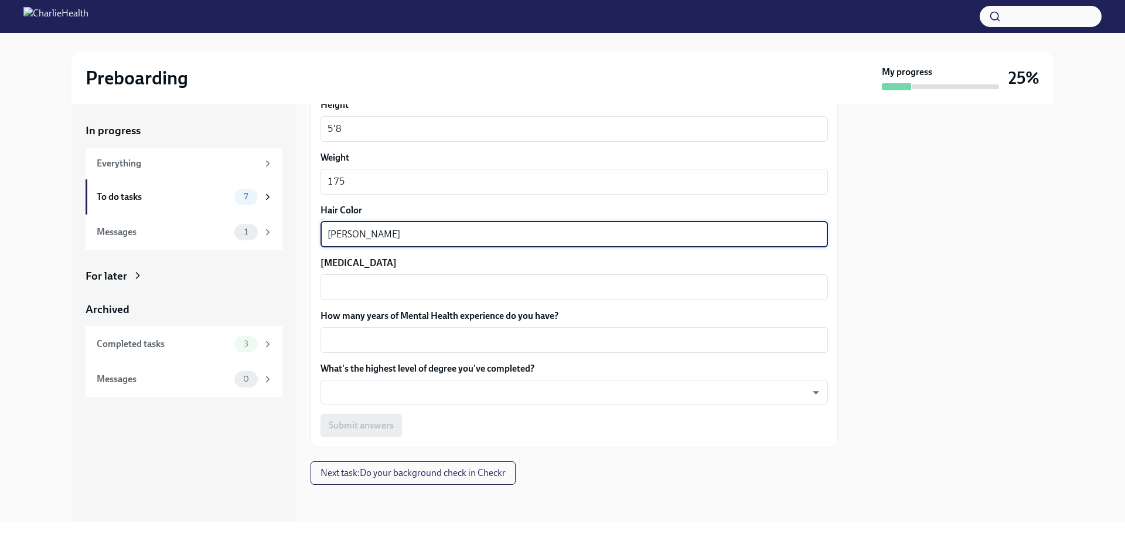
click at [541, 236] on textarea "[PERSON_NAME]" at bounding box center [574, 234] width 493 height 14
type textarea "Brown"
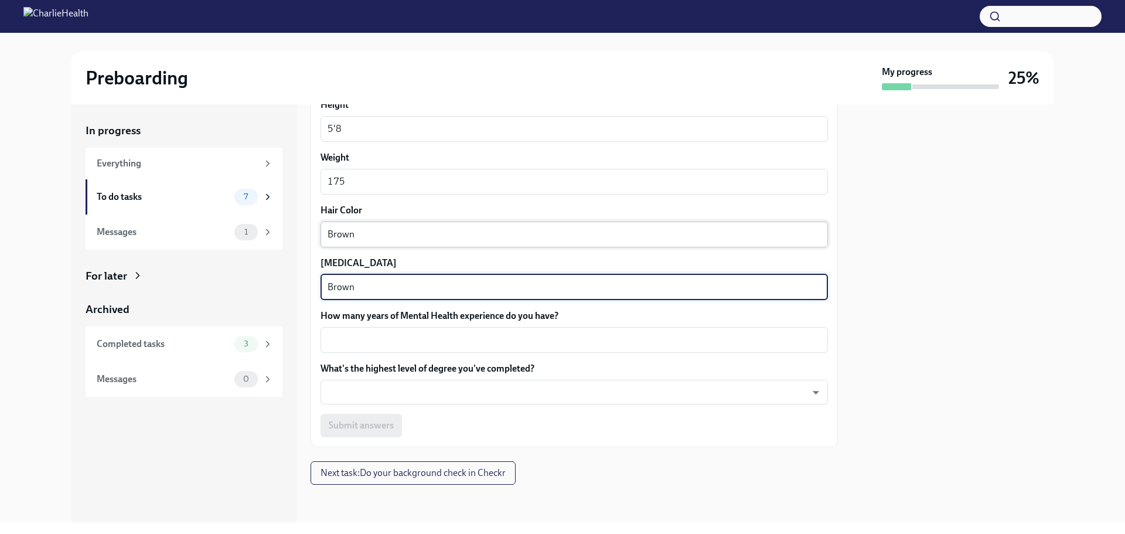
type textarea "Brown"
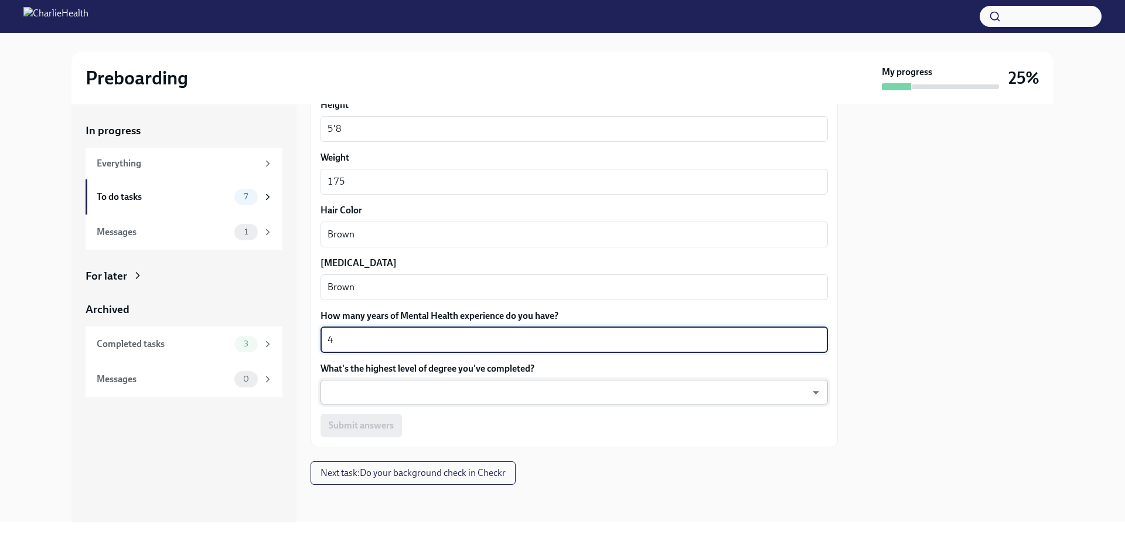
type textarea "4"
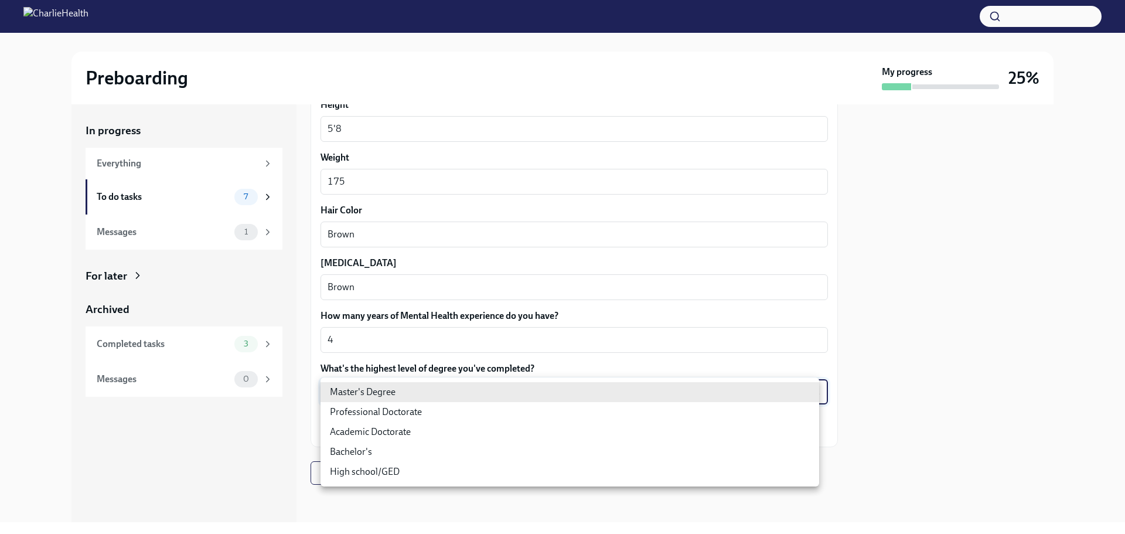
click at [480, 392] on body "Preboarding My progress 25% In progress Everything To do tasks 7 Messages 1 For…" at bounding box center [562, 267] width 1125 height 534
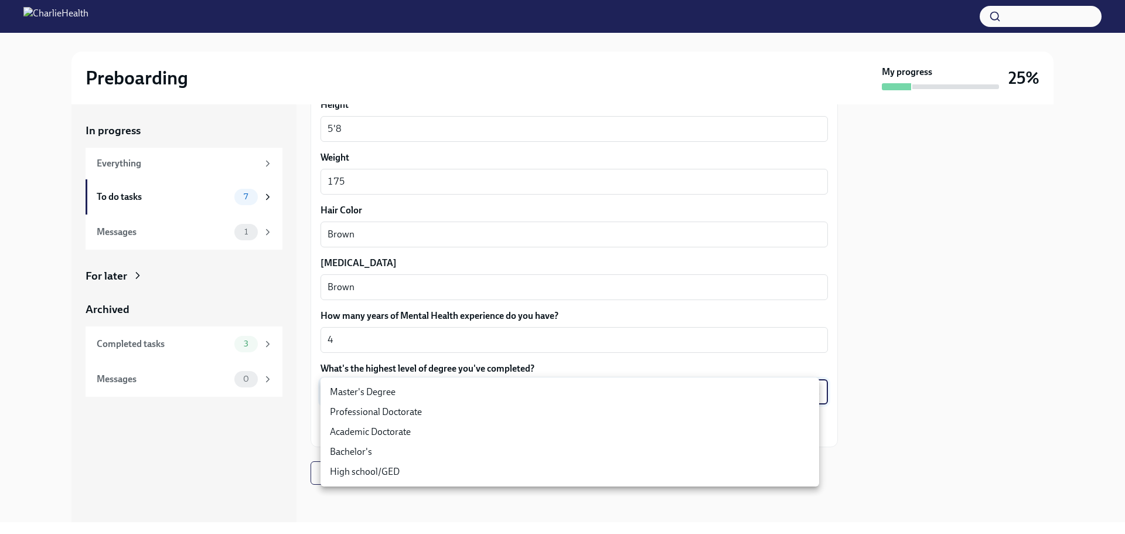
click at [455, 451] on li "Bachelor's" at bounding box center [570, 452] width 499 height 20
type input "oQxEXK86X"
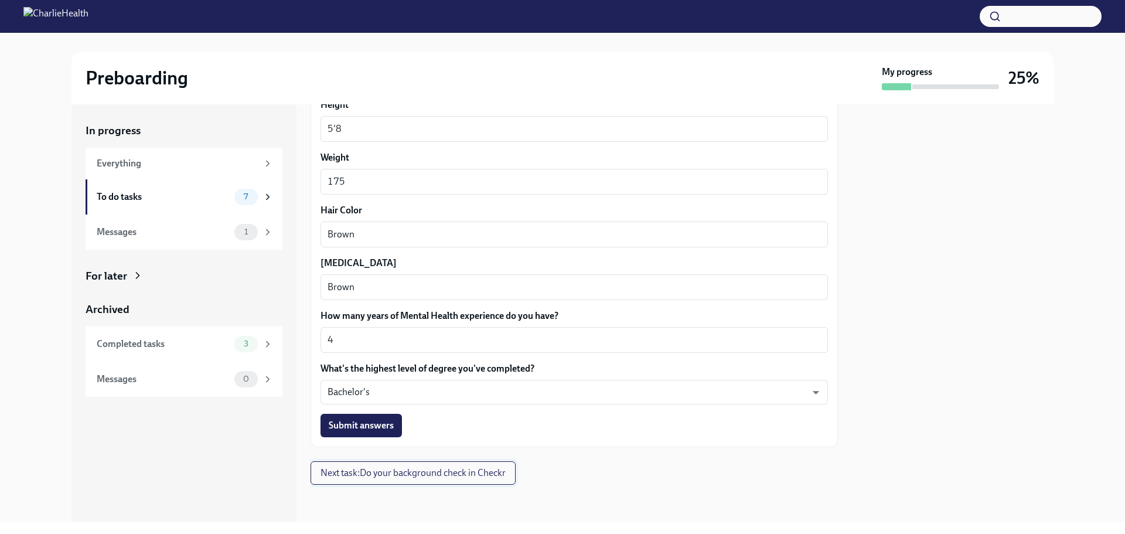
click at [451, 478] on span "Next task : Do your background check in Checkr" at bounding box center [413, 473] width 185 height 12
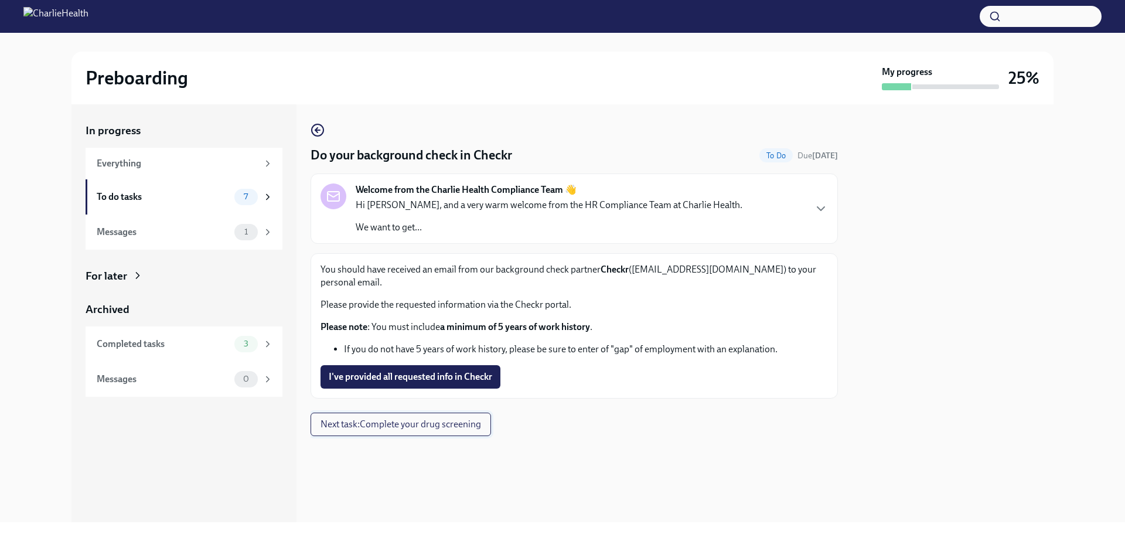
click at [371, 418] on span "Next task : Complete your drug screening" at bounding box center [401, 424] width 161 height 12
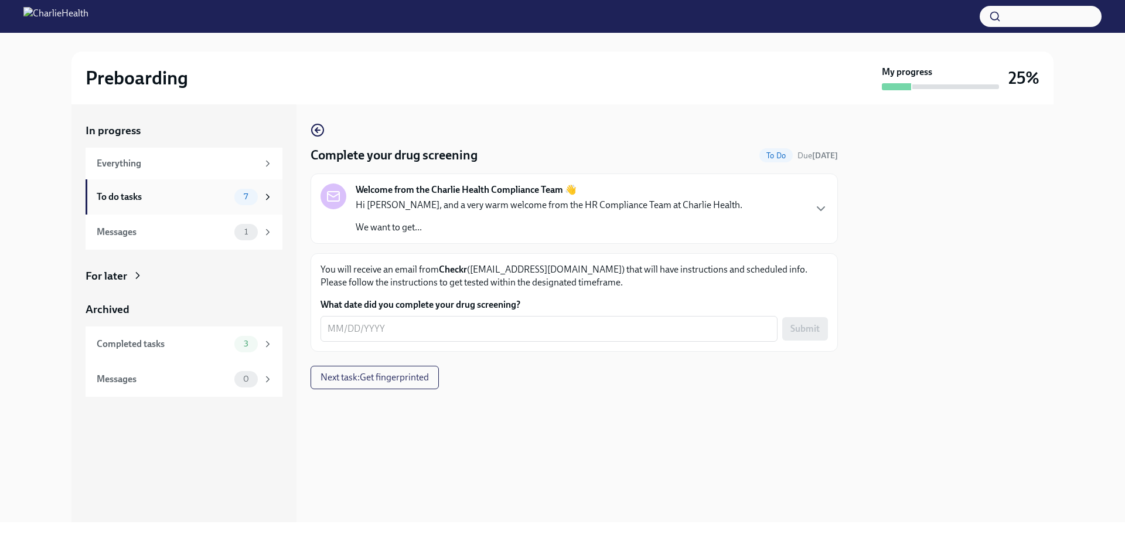
click at [189, 197] on div "To do tasks" at bounding box center [163, 196] width 133 height 13
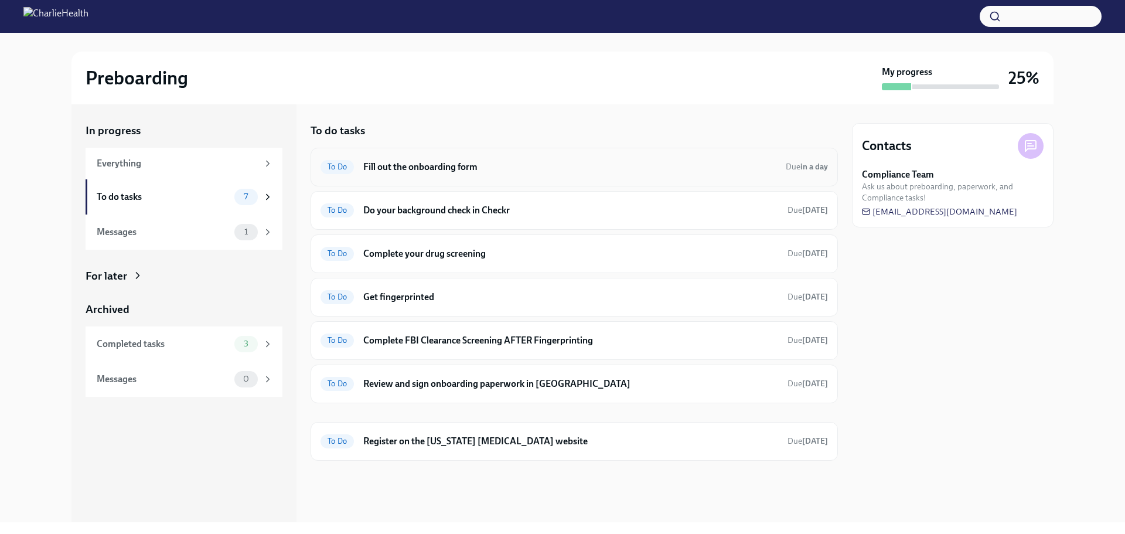
click at [533, 169] on h6 "Fill out the onboarding form" at bounding box center [569, 167] width 413 height 13
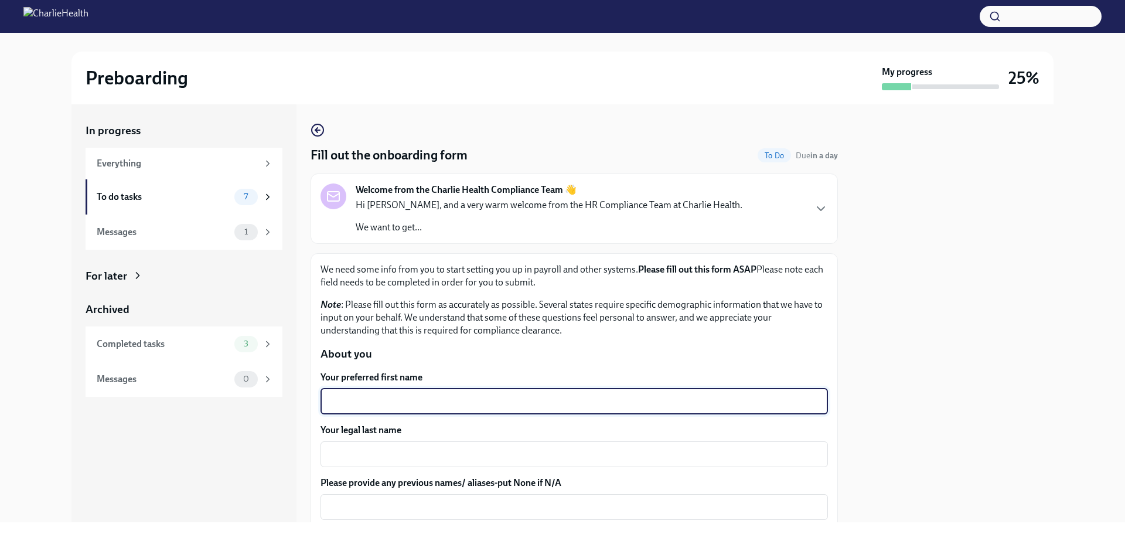
click at [476, 403] on textarea "Your preferred first name" at bounding box center [574, 401] width 493 height 14
type textarea "[PERSON_NAME]"
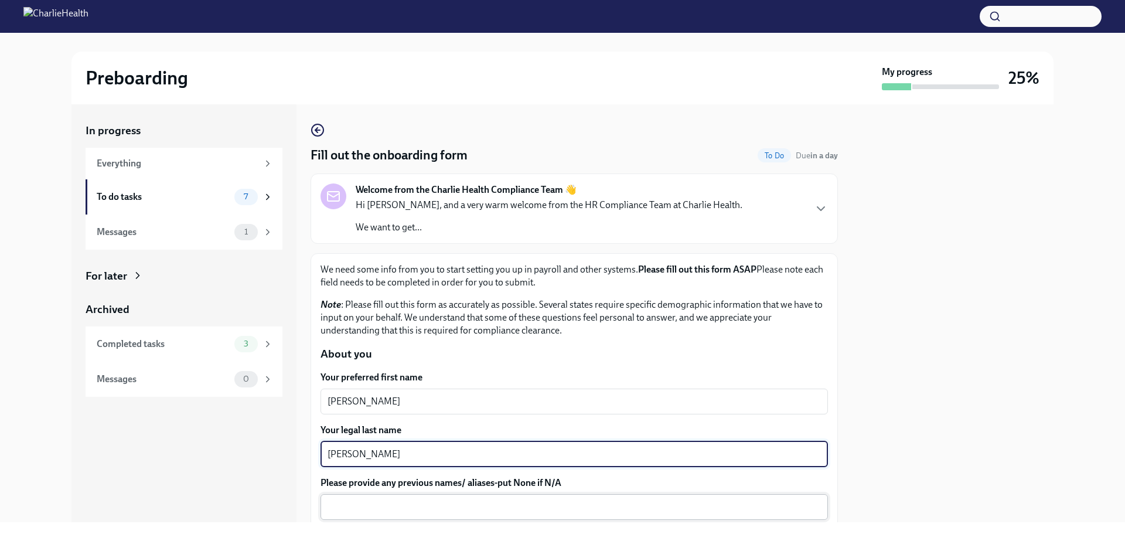
type textarea "[PERSON_NAME]"
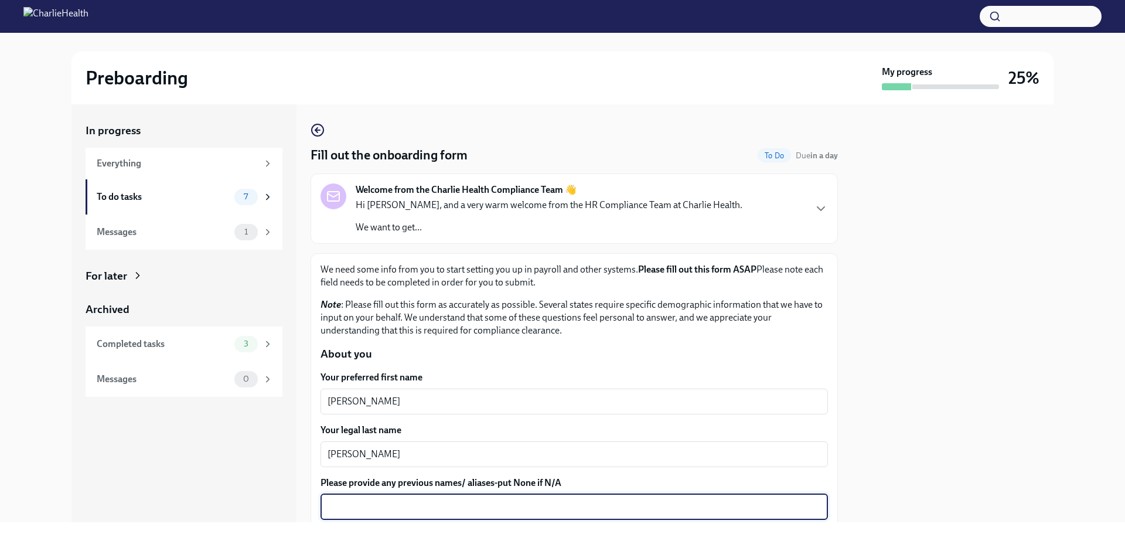
click at [458, 505] on textarea "Please provide any previous names/ aliases-put None if N/A" at bounding box center [574, 507] width 493 height 14
type textarea "[PERSON_NAME]"
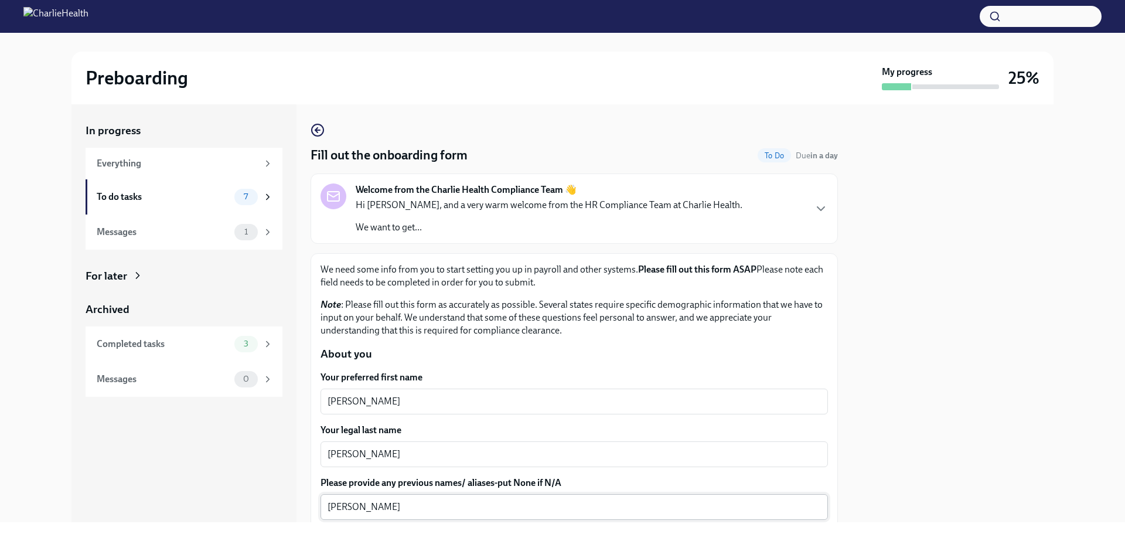
scroll to position [245, 0]
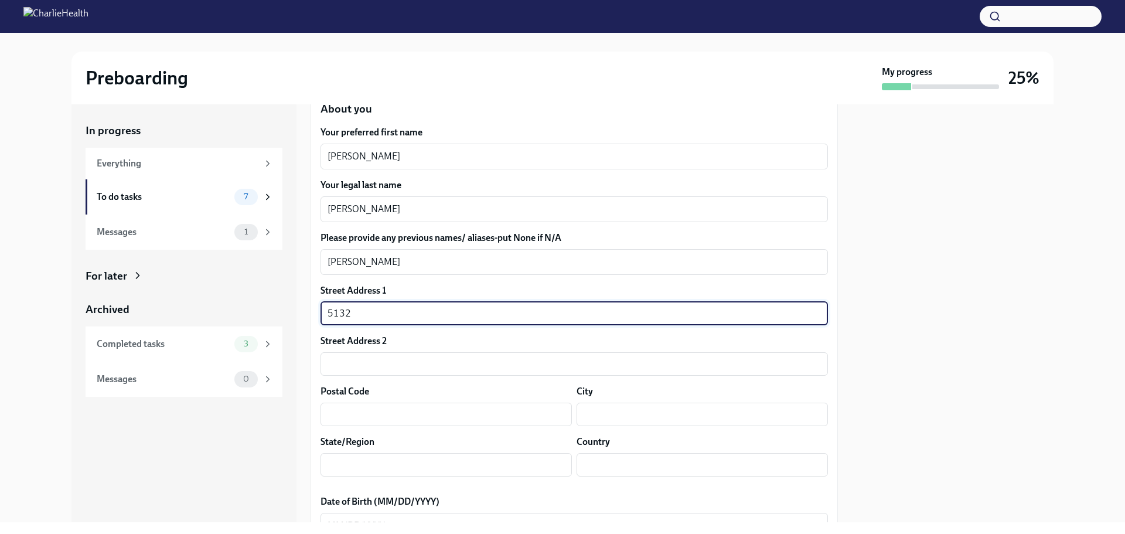
type input "[STREET_ADDRESS]"
type input "46235"
type input "[GEOGRAPHIC_DATA]"
type input "IN"
type input "US"
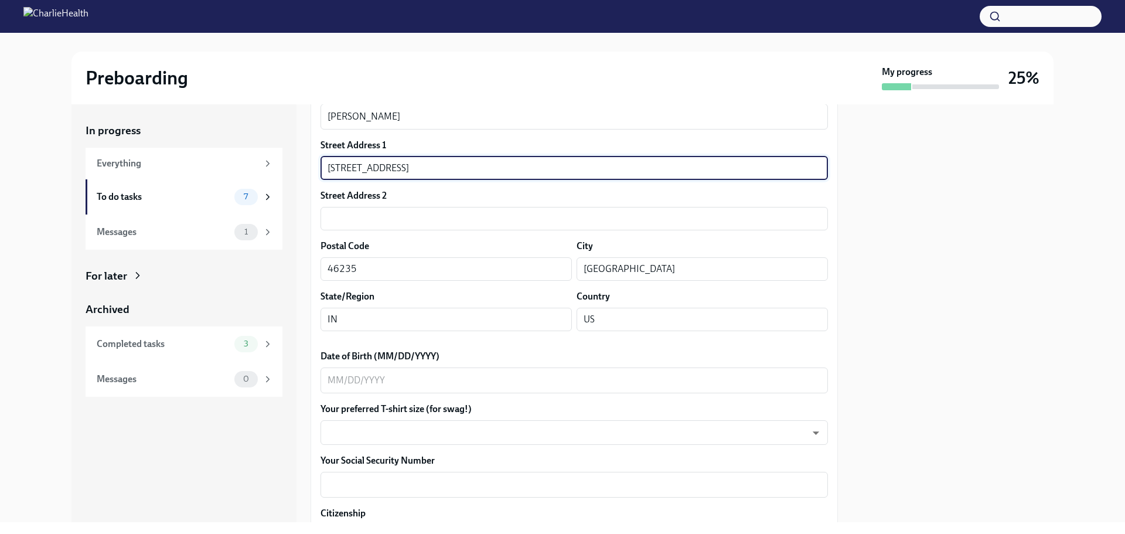
scroll to position [394, 0]
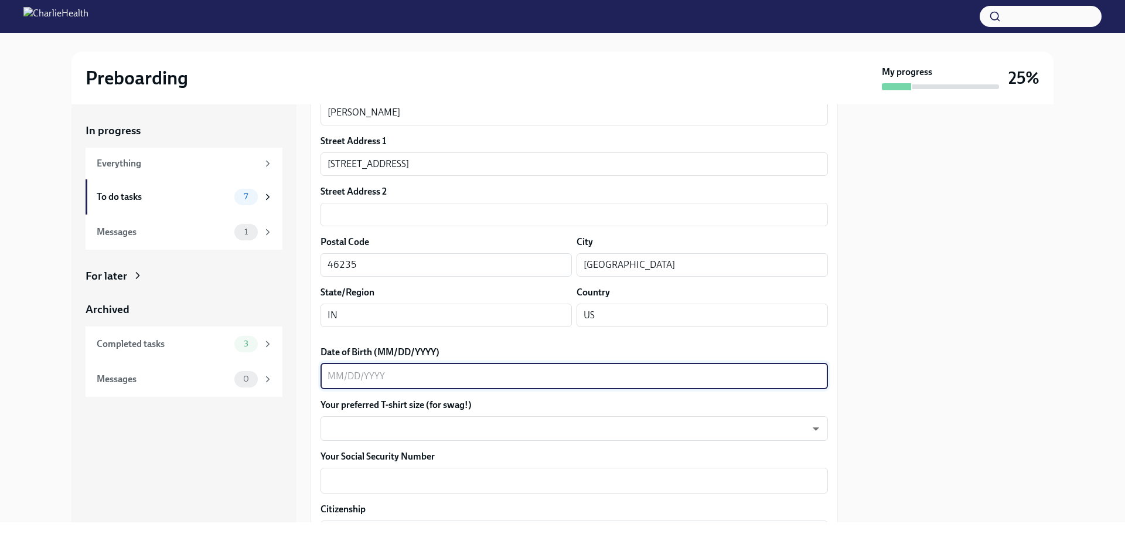
click at [334, 377] on textarea "Date of Birth (MM/DD/YYYY)" at bounding box center [574, 376] width 493 height 14
type textarea "[DATE]"
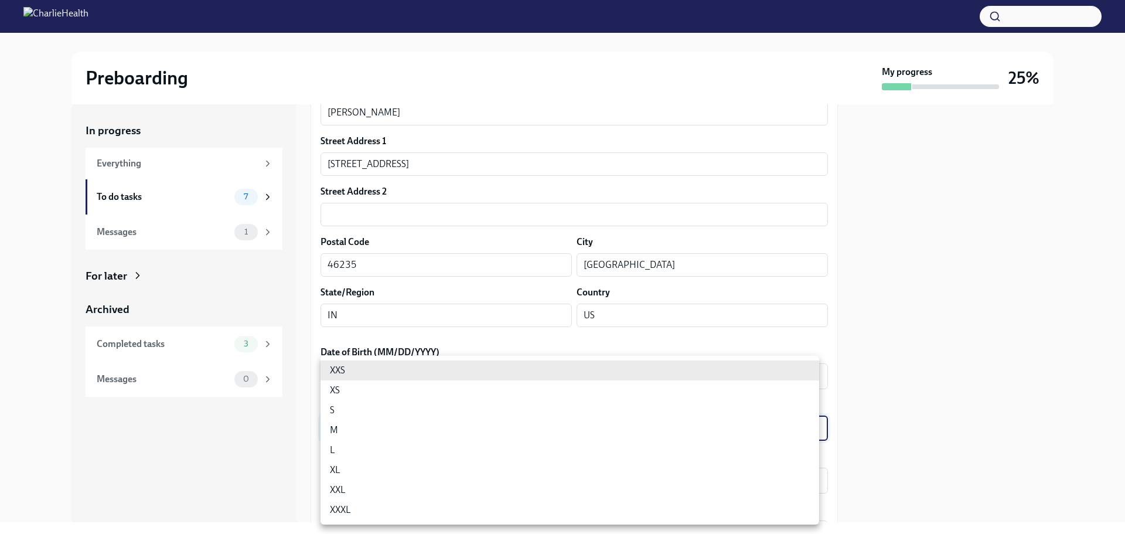
click at [330, 424] on body "Preboarding My progress 25% In progress Everything To do tasks 7 Messages 1 For…" at bounding box center [562, 267] width 1125 height 534
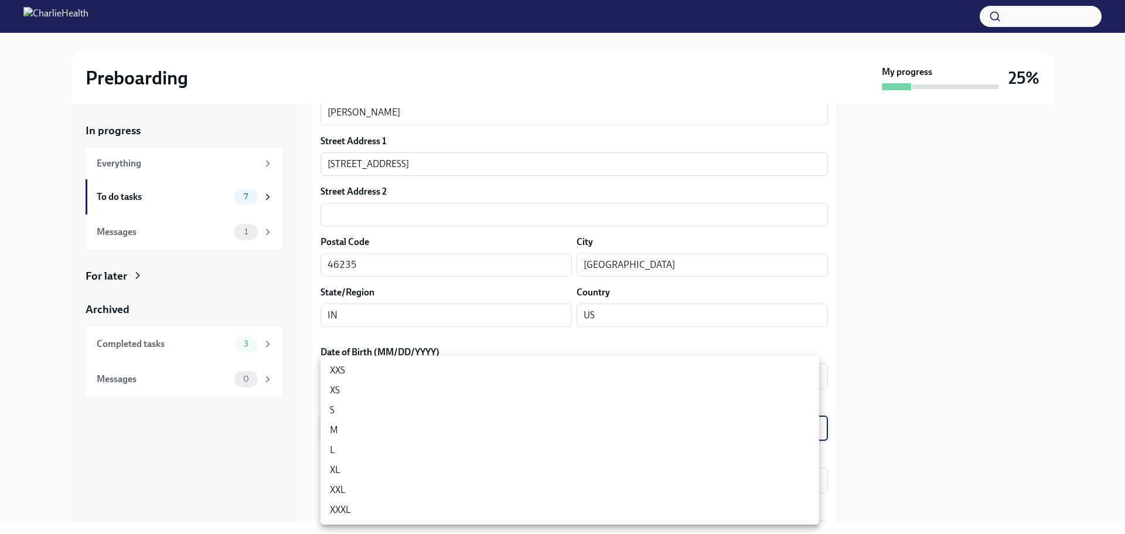
click at [336, 428] on li "M" at bounding box center [570, 430] width 499 height 20
type input "wd3N6mQyWZ"
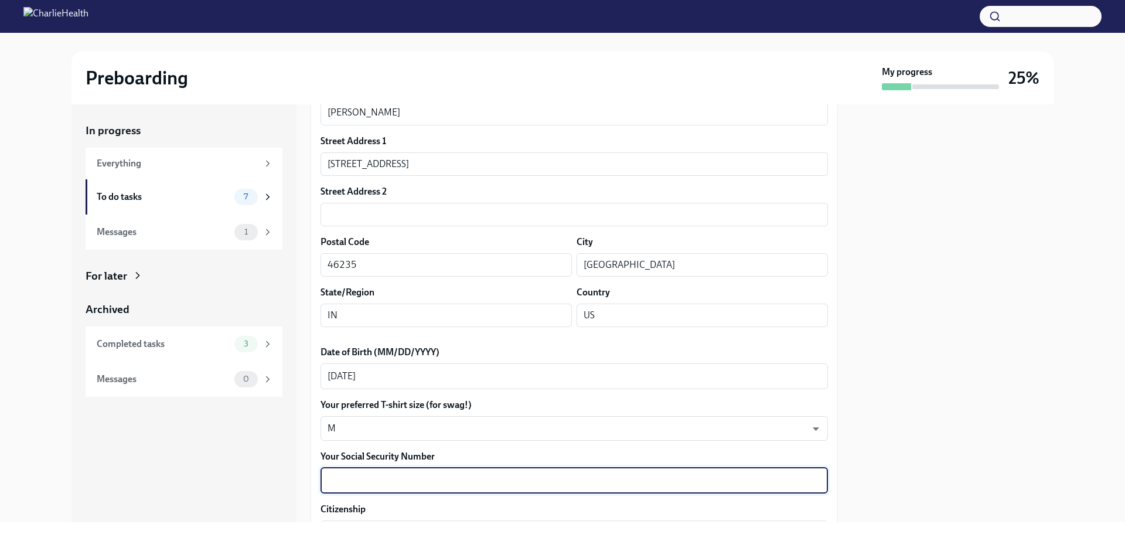
click at [337, 482] on textarea "Your Social Security Number" at bounding box center [574, 480] width 493 height 14
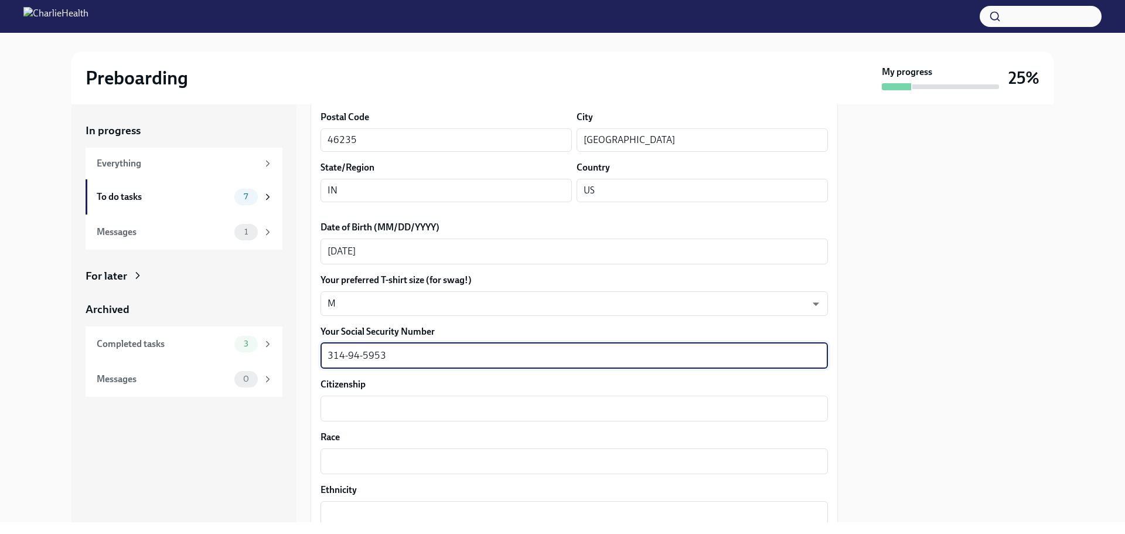
scroll to position [580, 0]
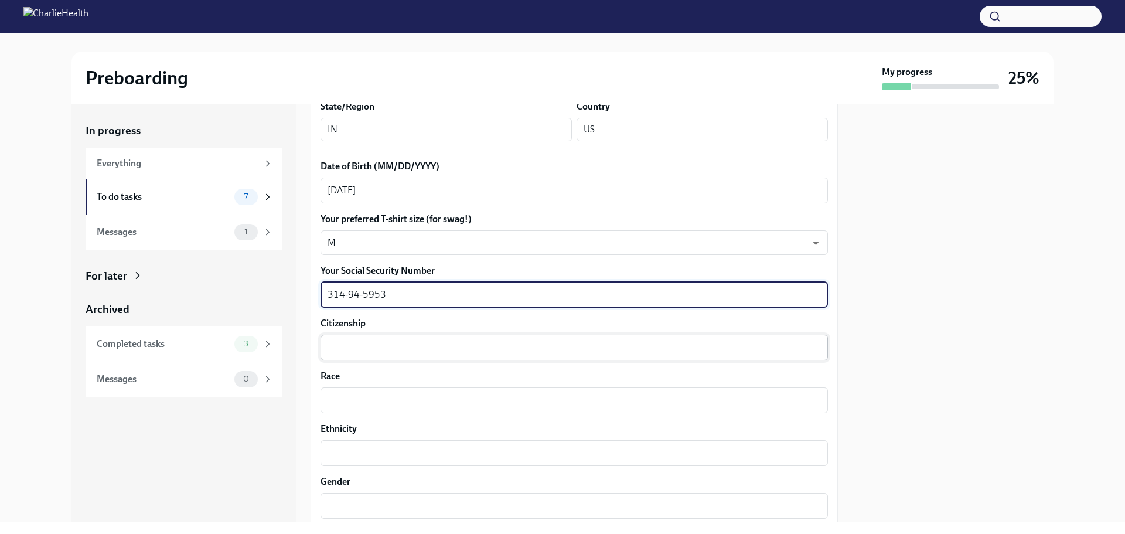
type textarea "314-94-5953"
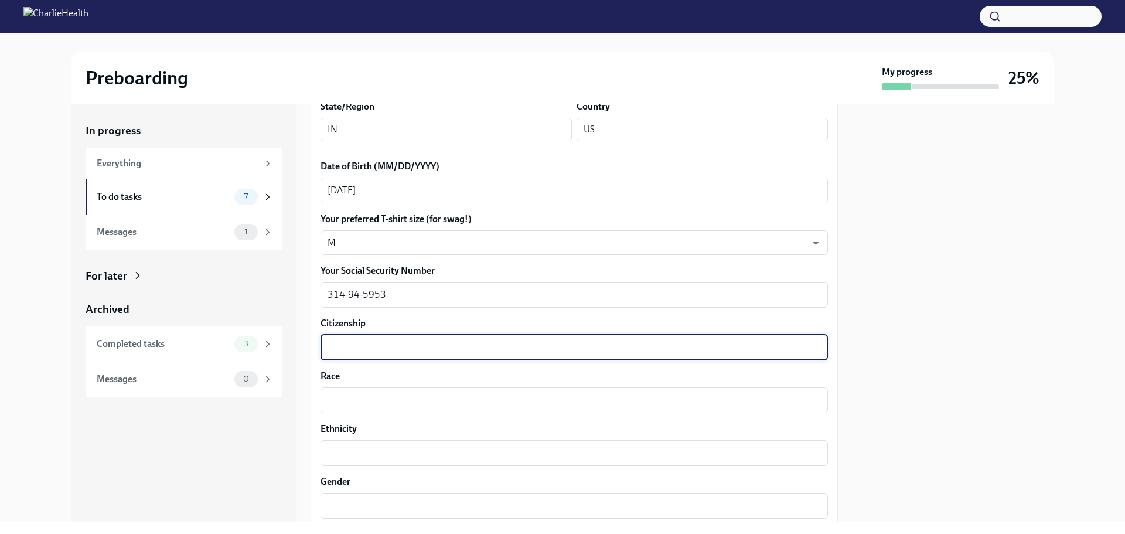
click at [657, 352] on textarea "Citizenship" at bounding box center [574, 347] width 493 height 14
type textarea "[DEMOGRAPHIC_DATA] Citizen"
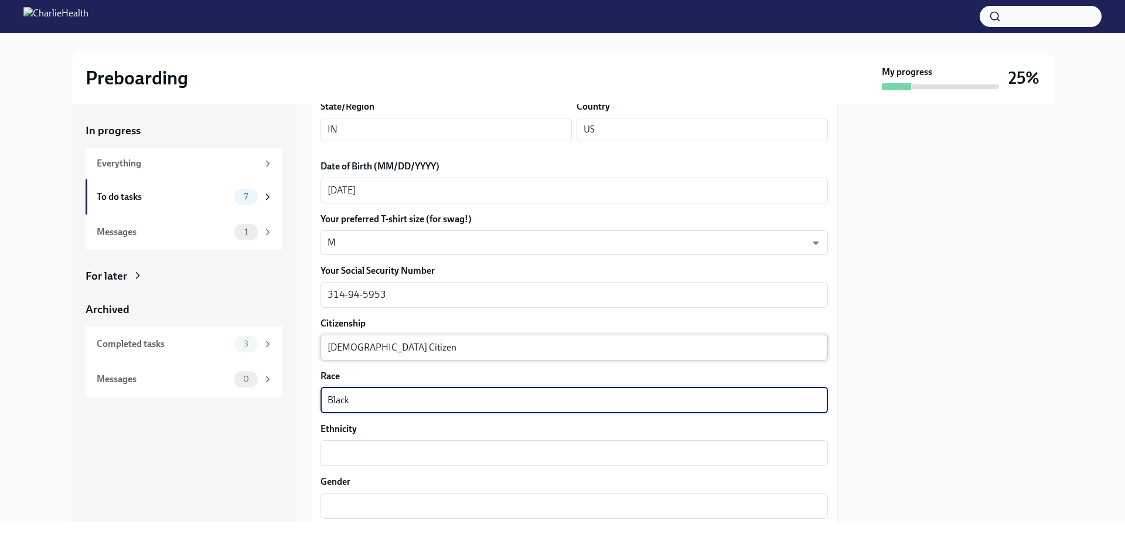
type textarea "Black"
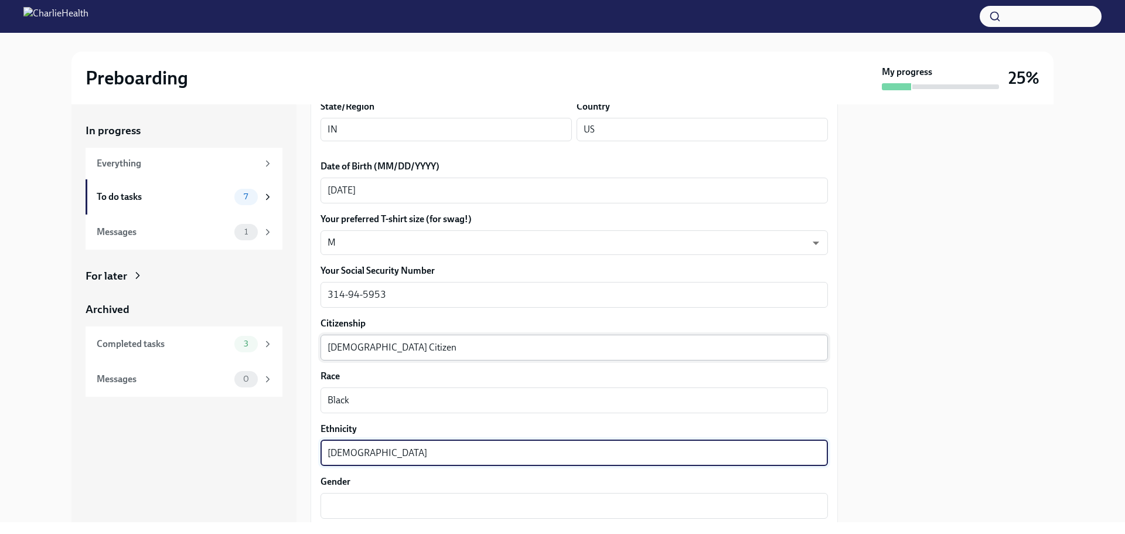
type textarea "[DEMOGRAPHIC_DATA]"
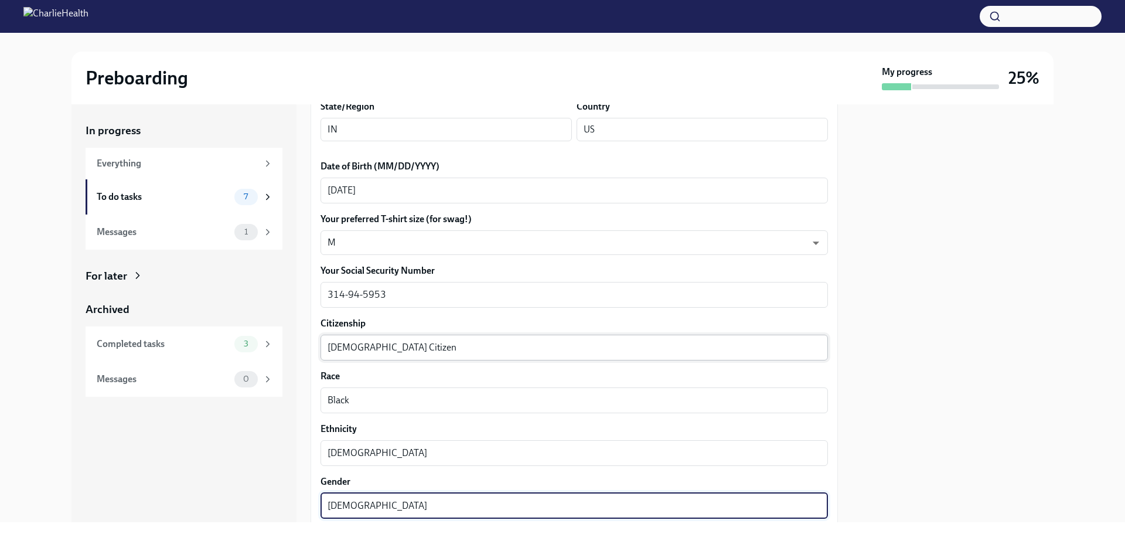
type textarea "[DEMOGRAPHIC_DATA]"
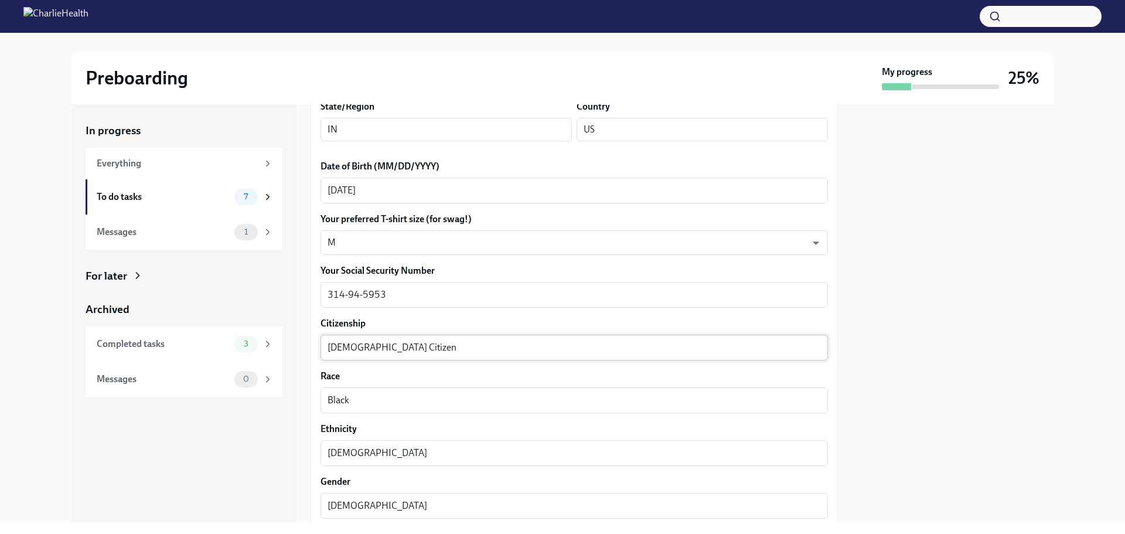
scroll to position [826, 0]
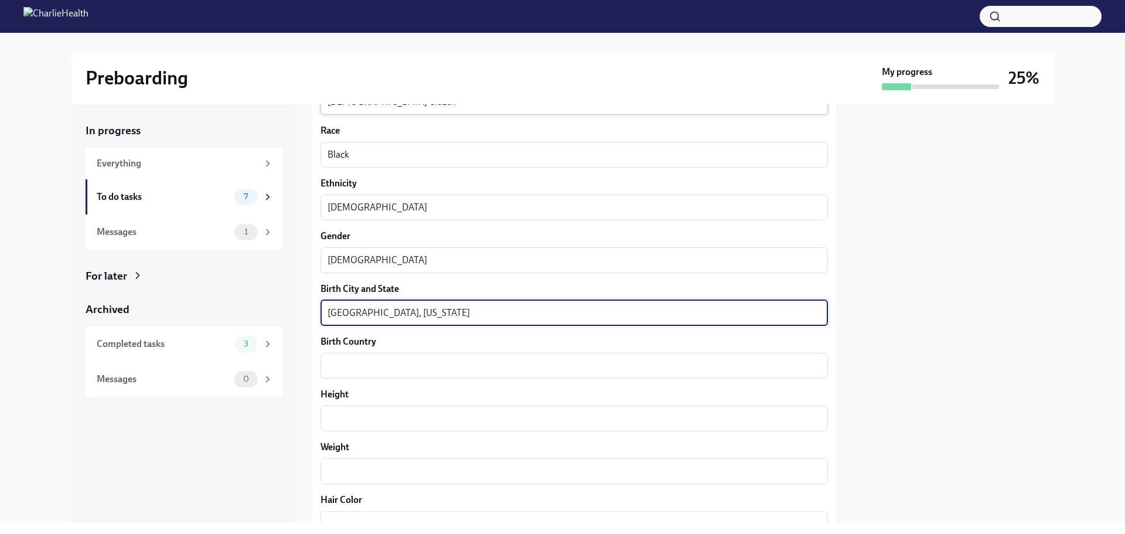
type textarea "[GEOGRAPHIC_DATA], [US_STATE]"
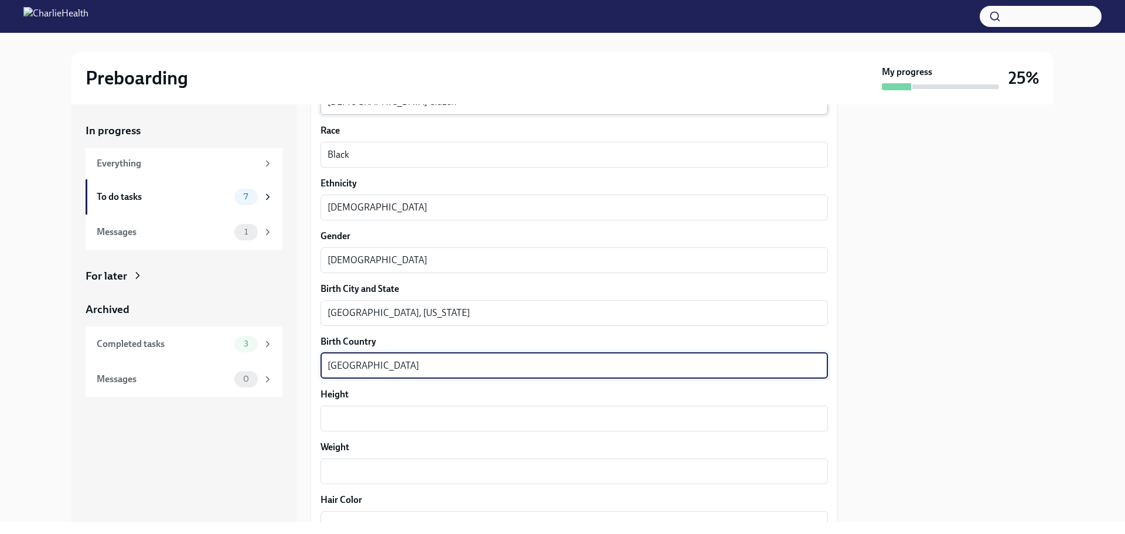
type textarea "[GEOGRAPHIC_DATA]"
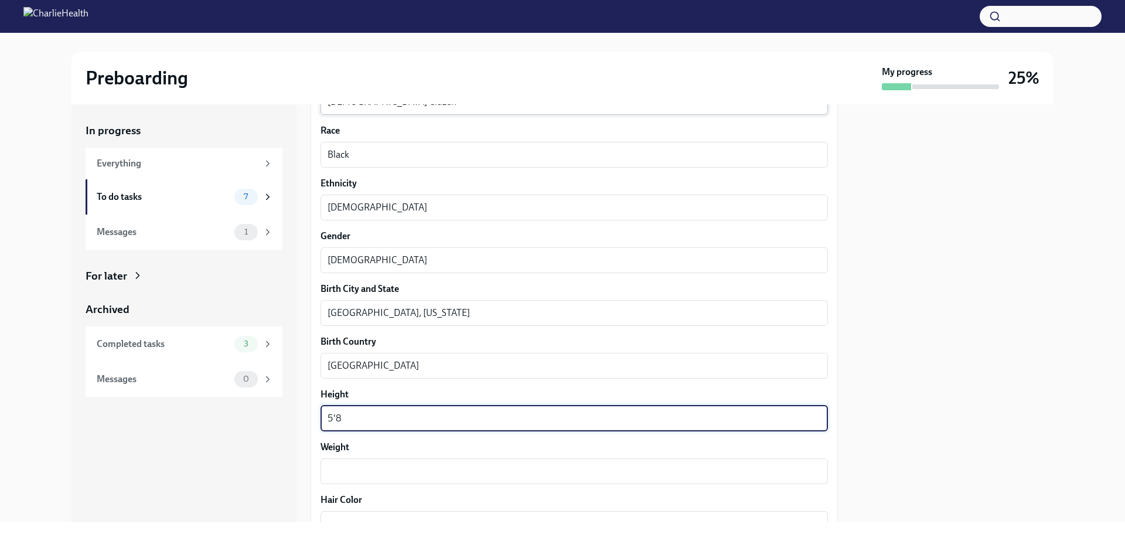
type textarea "5'8"
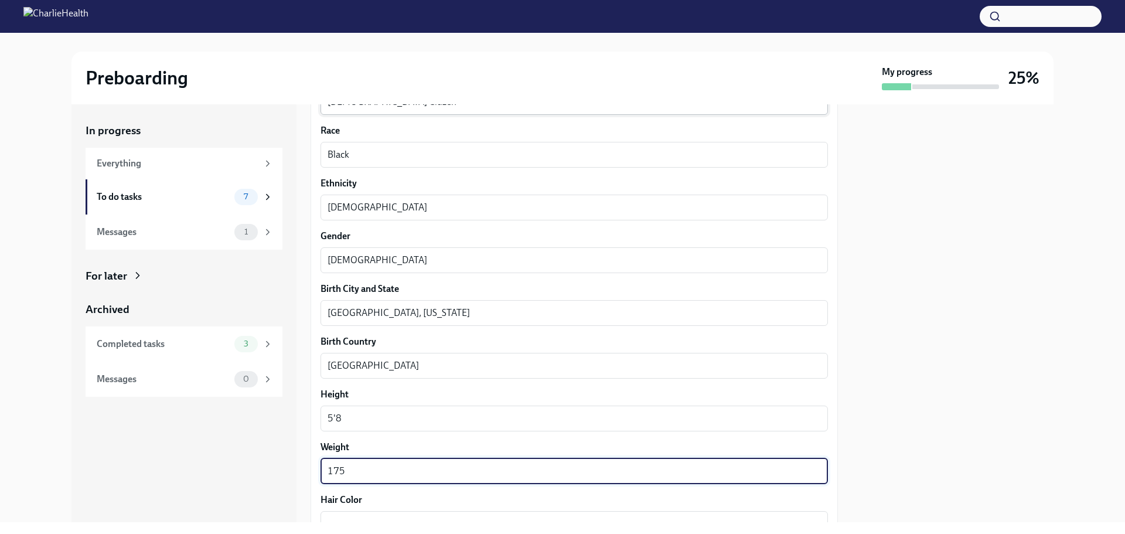
type textarea "175"
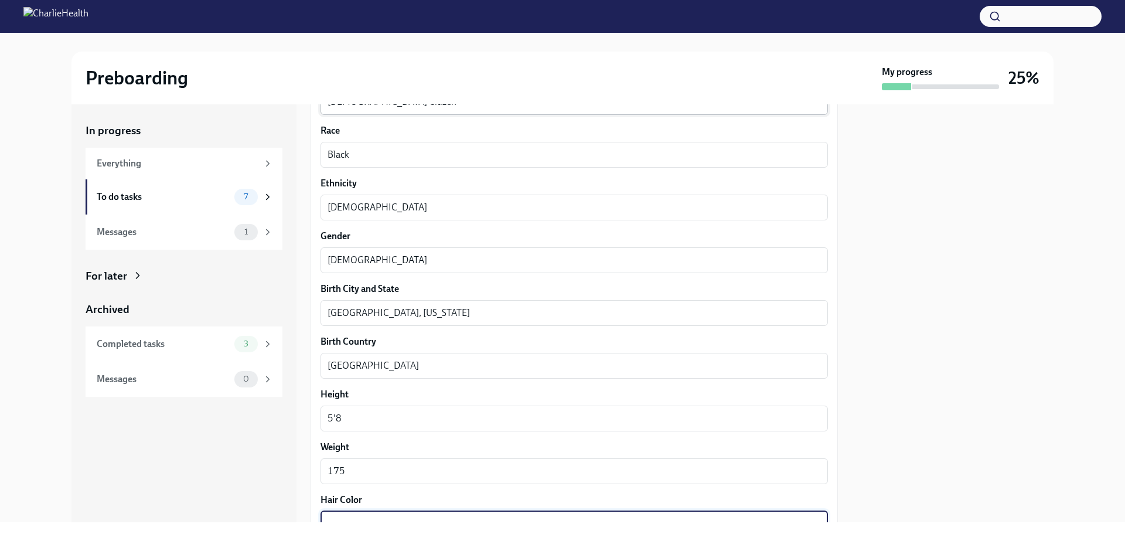
scroll to position [833, 0]
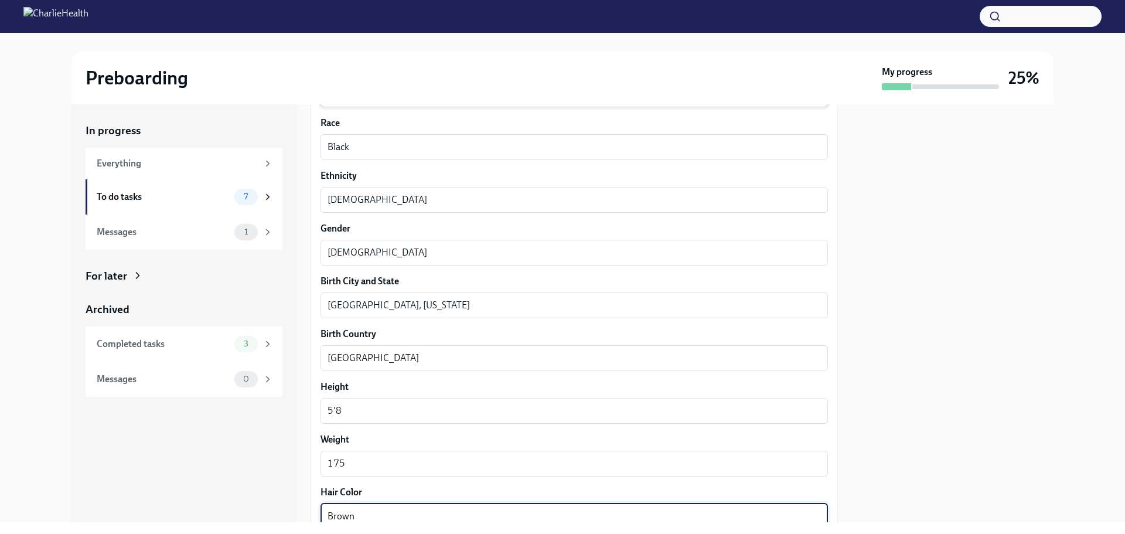
type textarea "Brown"
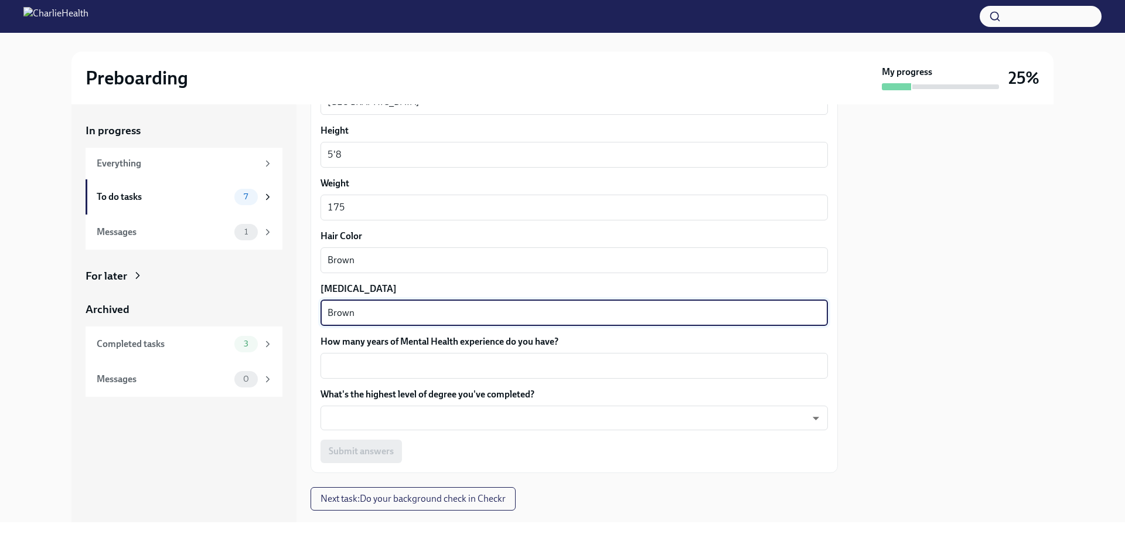
type textarea "Brown"
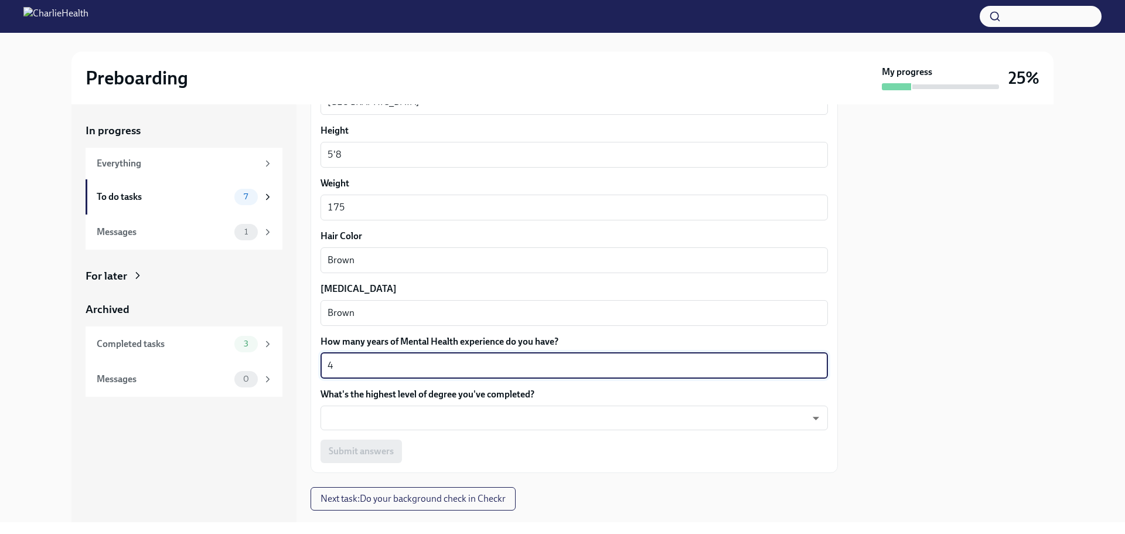
type textarea "4"
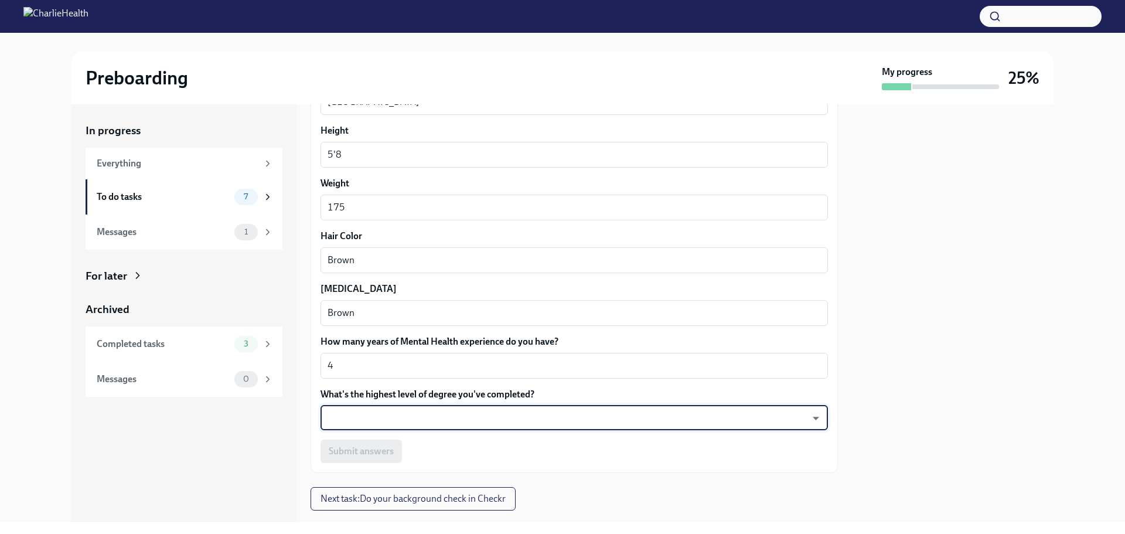
click at [630, 414] on body "Preboarding My progress 25% In progress Everything To do tasks 7 Messages 1 For…" at bounding box center [562, 267] width 1125 height 534
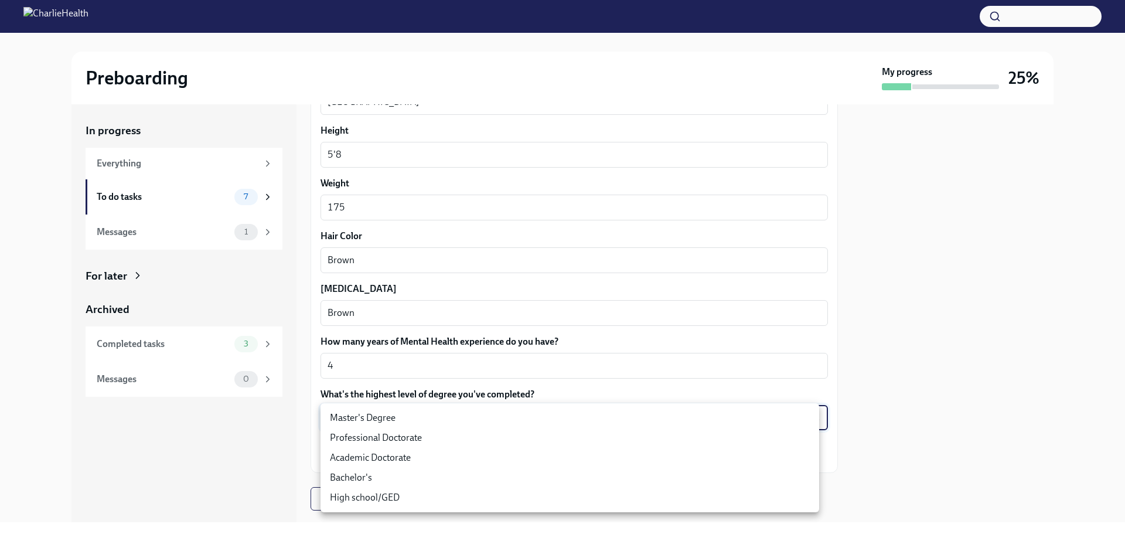
click at [564, 475] on li "Bachelor's" at bounding box center [570, 478] width 499 height 20
type input "oQxEXK86X"
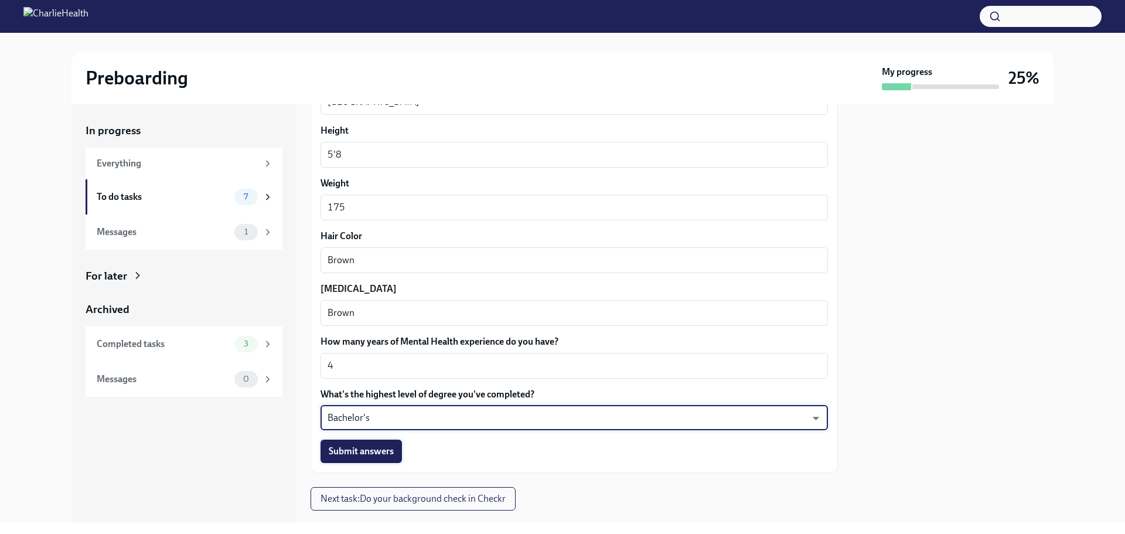
click at [388, 458] on button "Submit answers" at bounding box center [361, 450] width 81 height 23
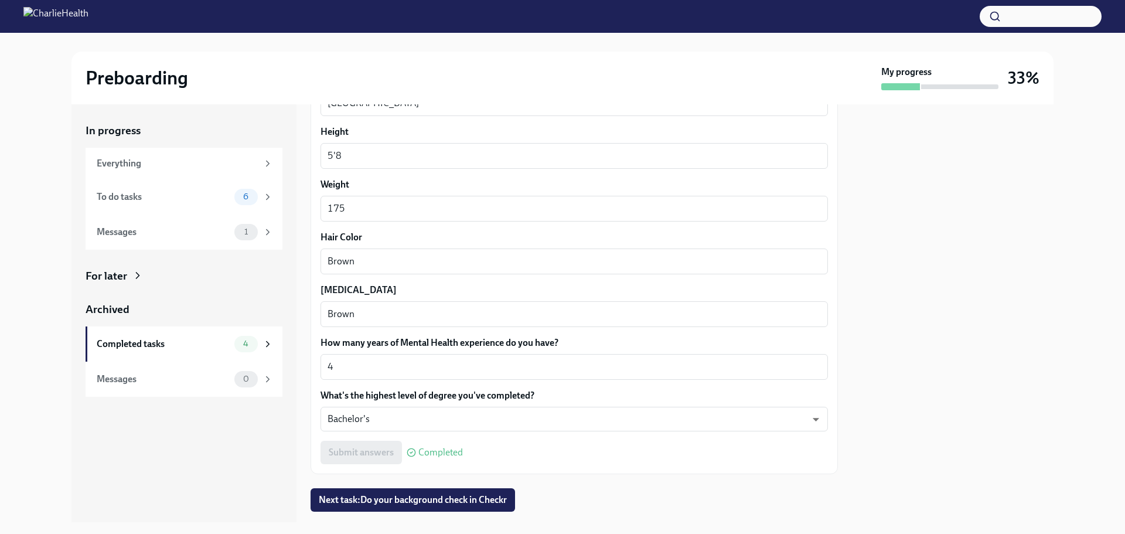
scroll to position [1115, 0]
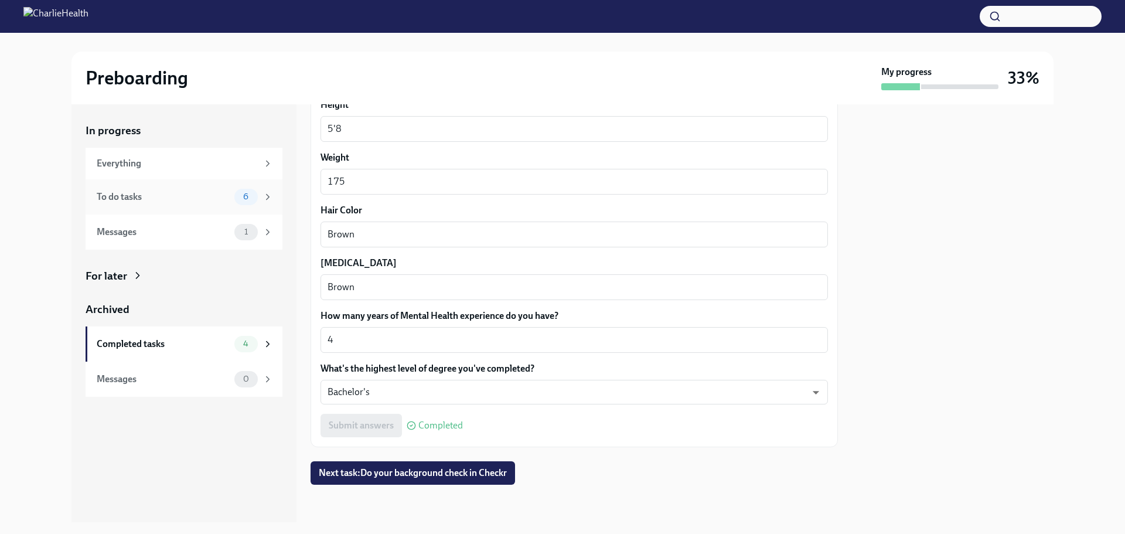
click at [185, 199] on div "To do tasks" at bounding box center [163, 196] width 133 height 13
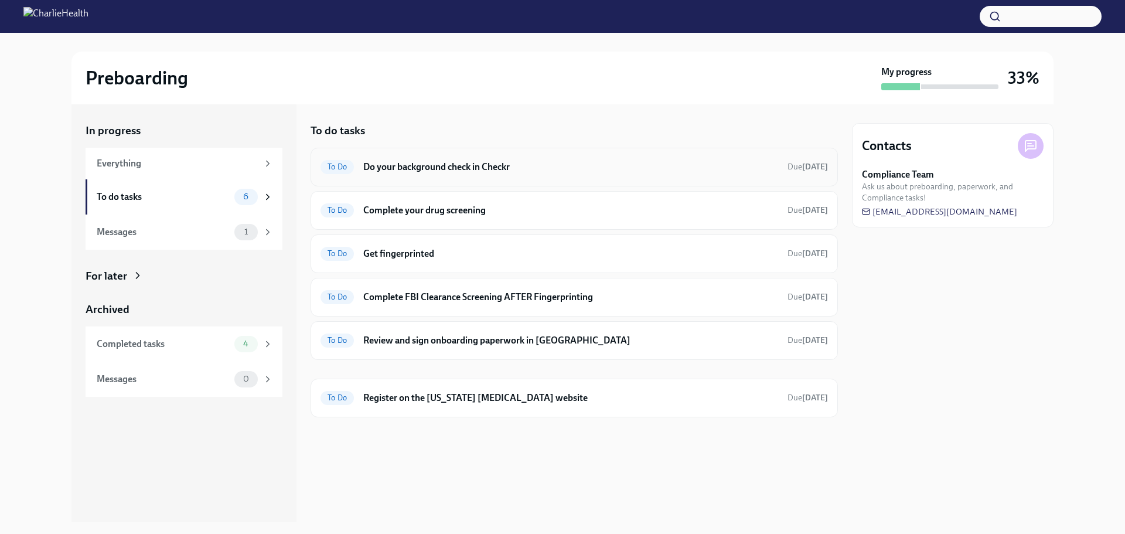
click at [367, 175] on div "To Do Do your background check in Checkr Due [DATE]" at bounding box center [574, 167] width 507 height 19
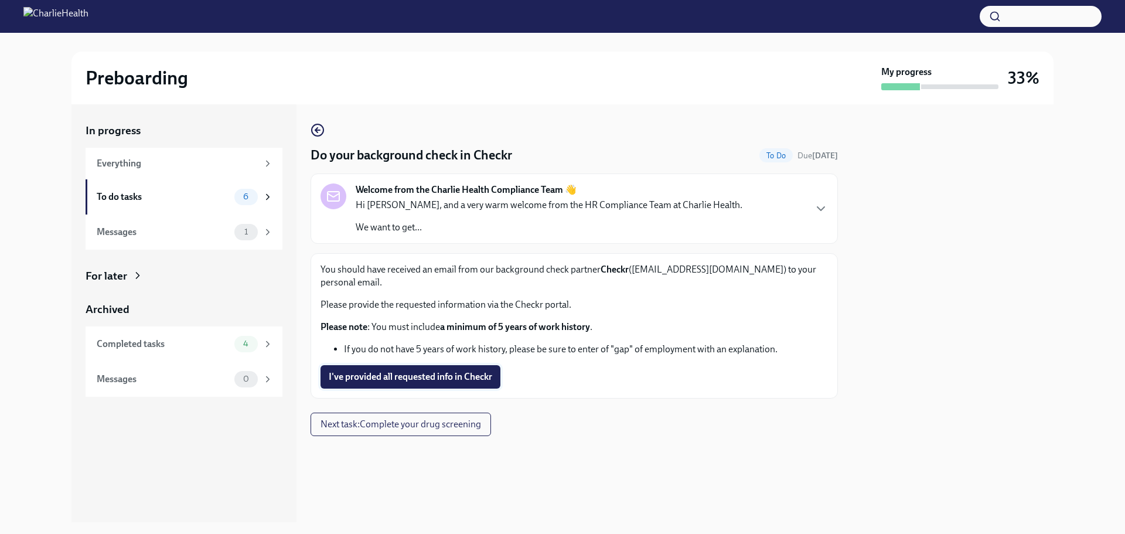
click at [386, 371] on span "I've provided all requested info in Checkr" at bounding box center [410, 377] width 163 height 12
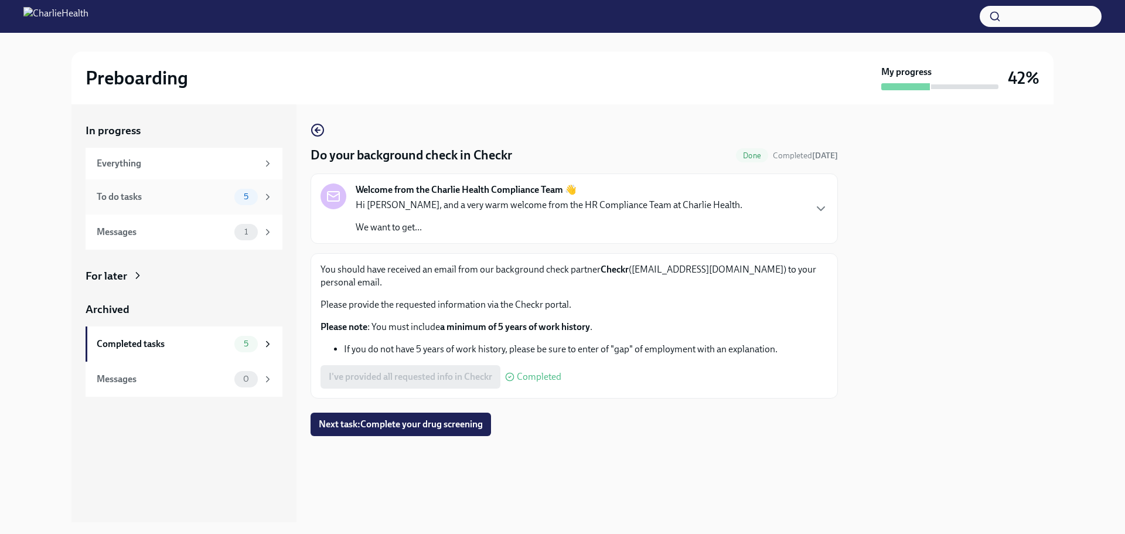
click at [197, 199] on div "To do tasks" at bounding box center [163, 196] width 133 height 13
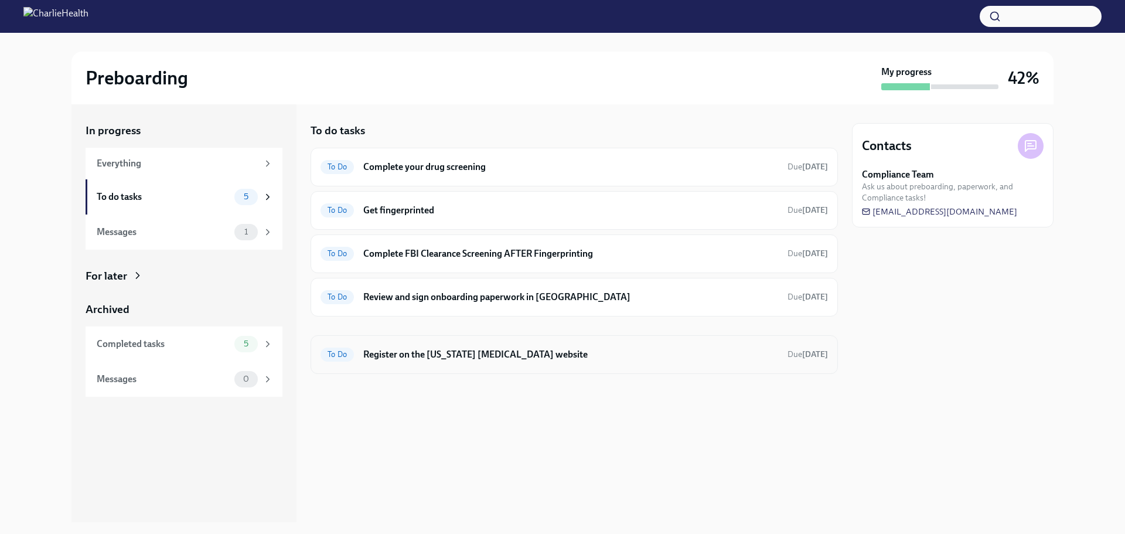
click at [463, 363] on div "To Do Register on the [US_STATE] [MEDICAL_DATA] website Due [DATE]" at bounding box center [574, 354] width 507 height 19
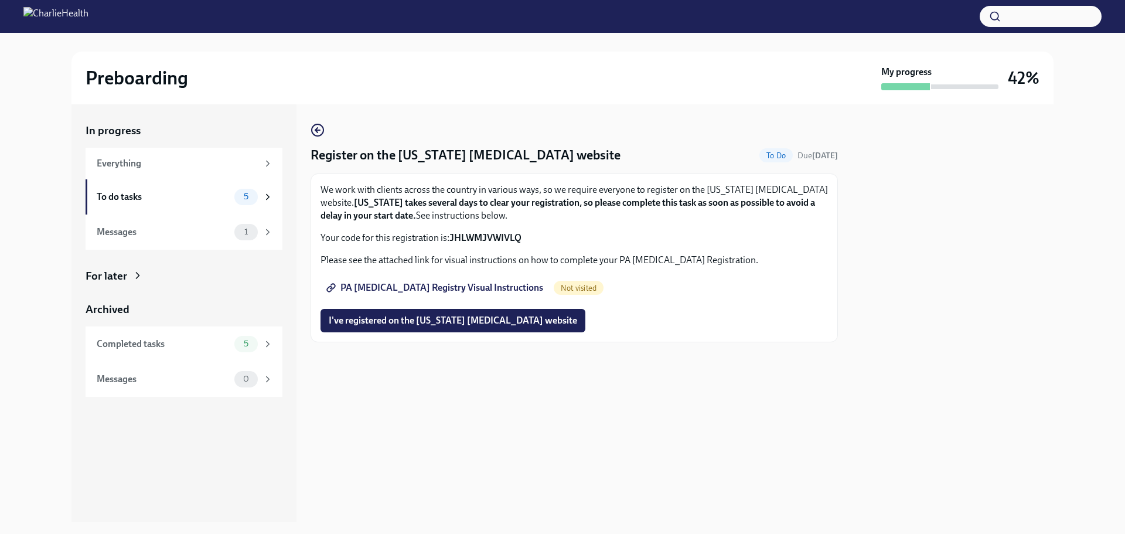
click at [453, 282] on span "PA [MEDICAL_DATA] Registry Visual Instructions" at bounding box center [436, 288] width 214 height 12
drag, startPoint x: 524, startPoint y: 236, endPoint x: 452, endPoint y: 233, distance: 71.5
click at [452, 233] on p "Your code for this registration is: JHLWMJVWIVLQ" at bounding box center [574, 237] width 507 height 13
copy strong "JHLWMJVWIVLQ"
